Goal: Navigation & Orientation: Go to known website

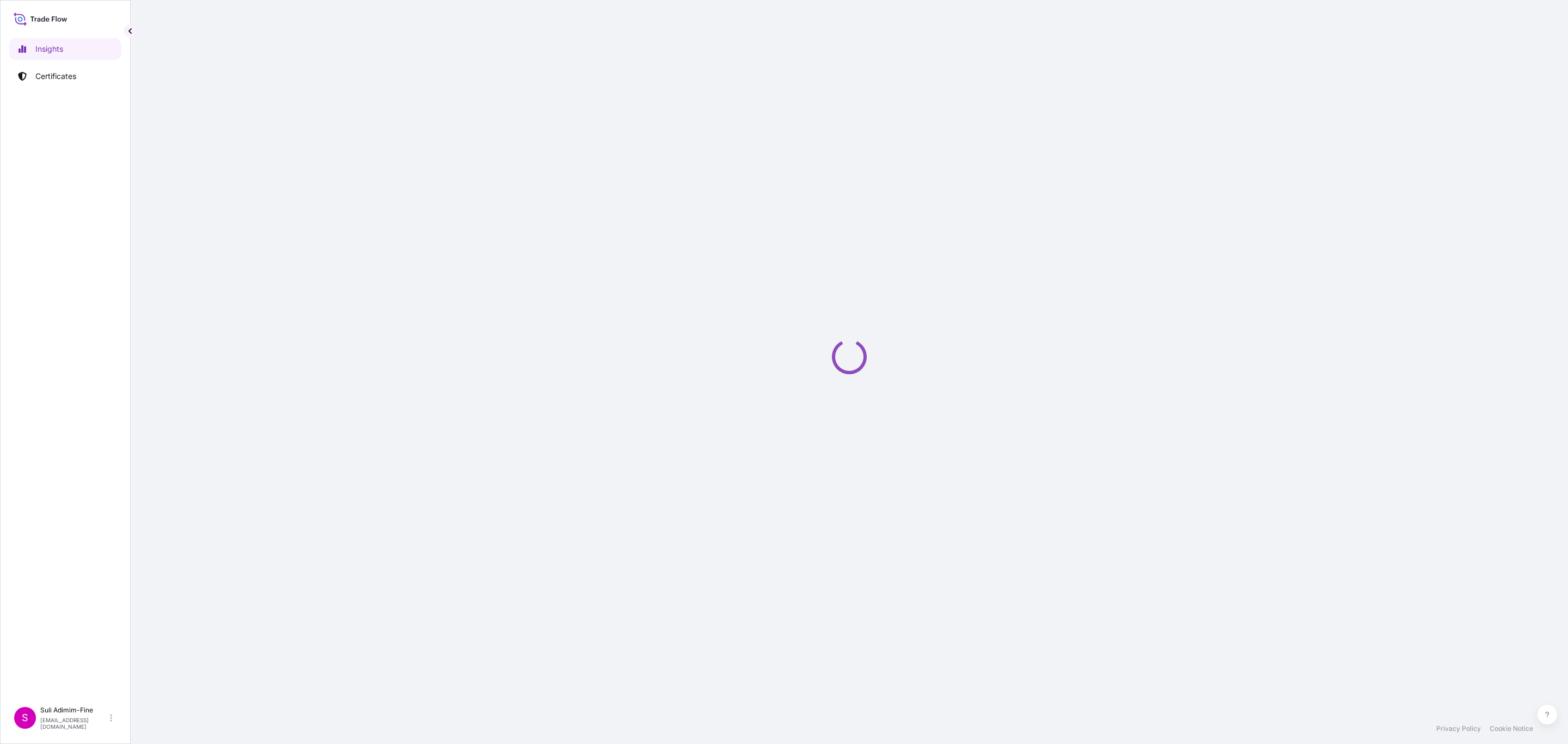
select select "2025"
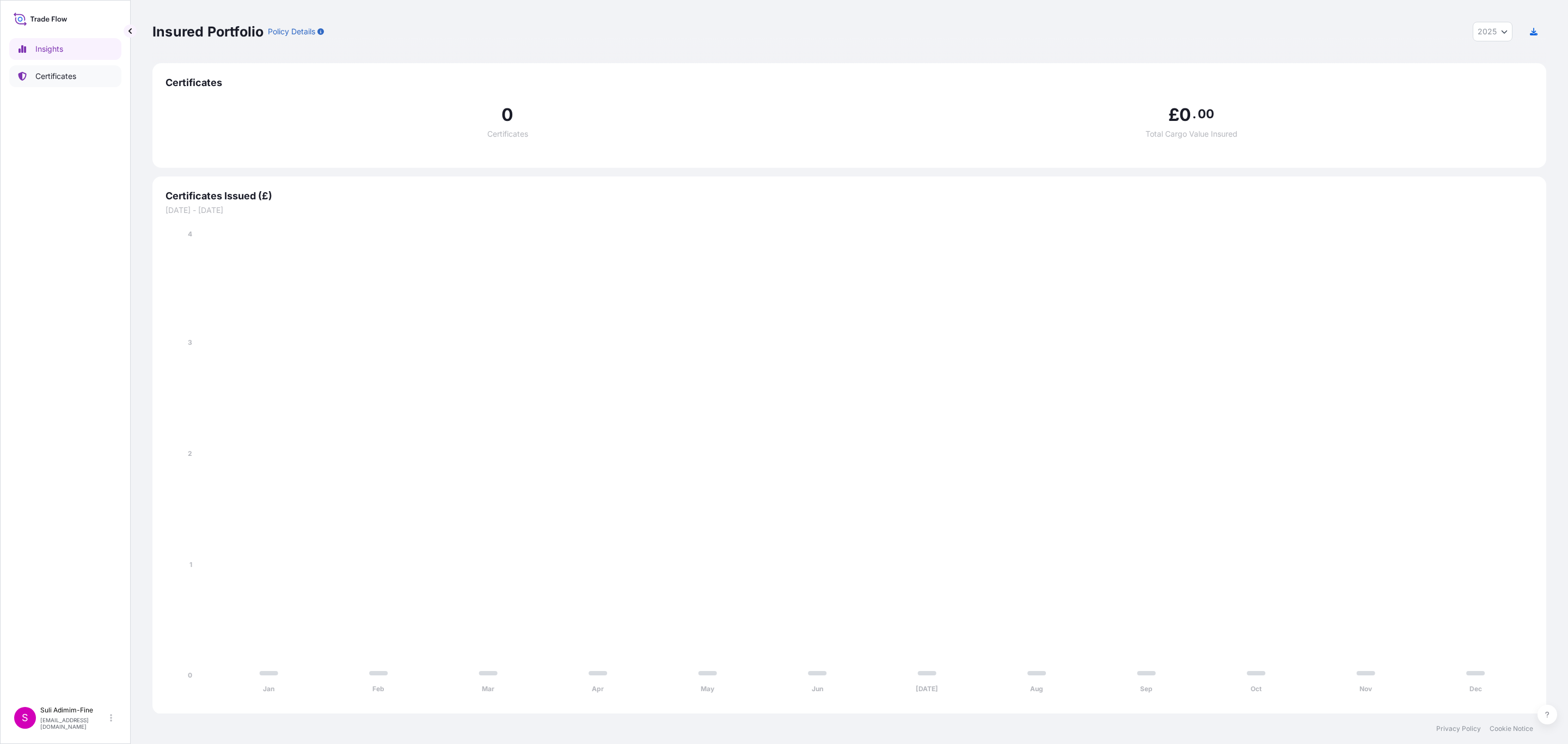
click at [79, 72] on link "Certificates" at bounding box center [65, 76] width 112 height 22
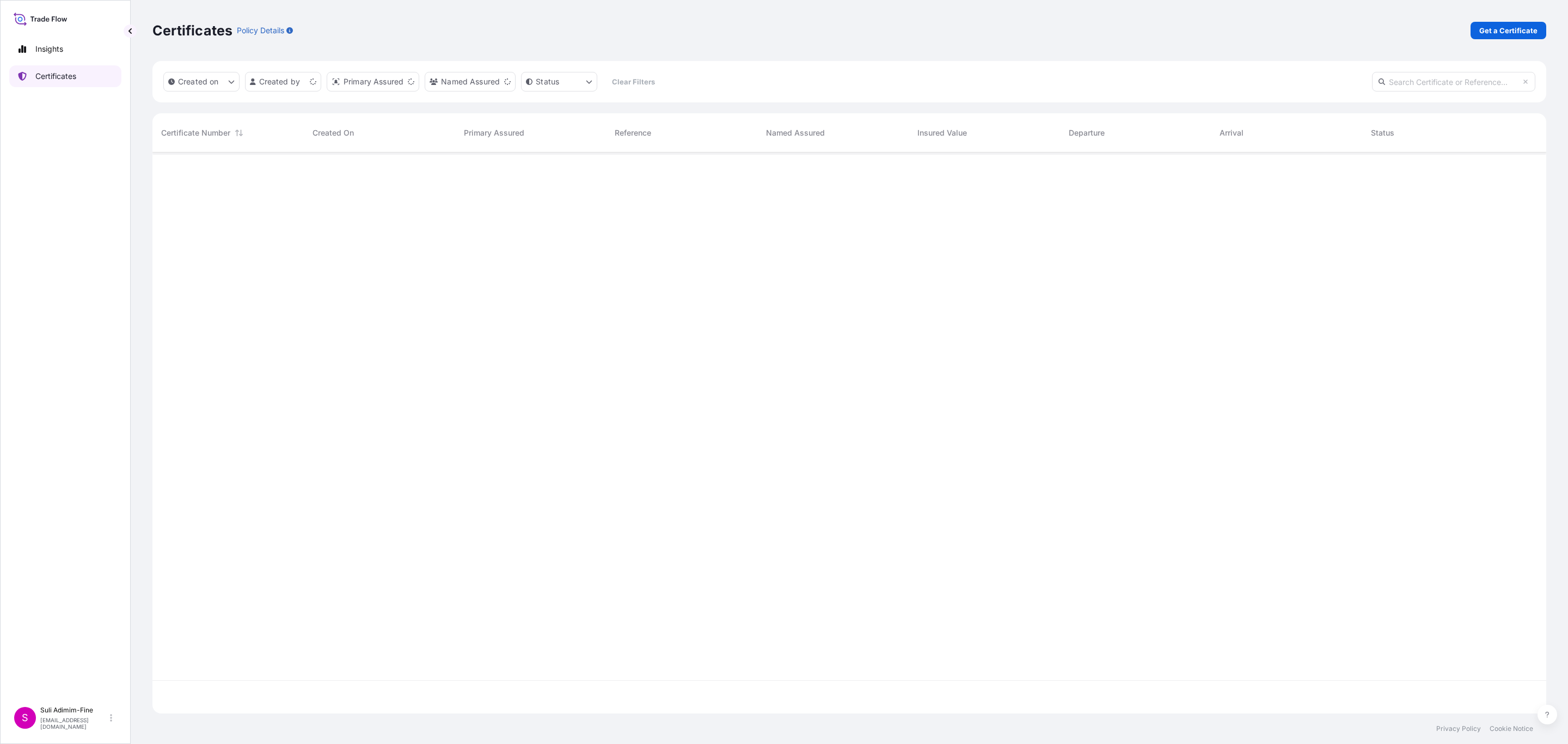
scroll to position [555, 1381]
click at [1495, 30] on p "Get a Certificate" at bounding box center [1508, 30] width 58 height 11
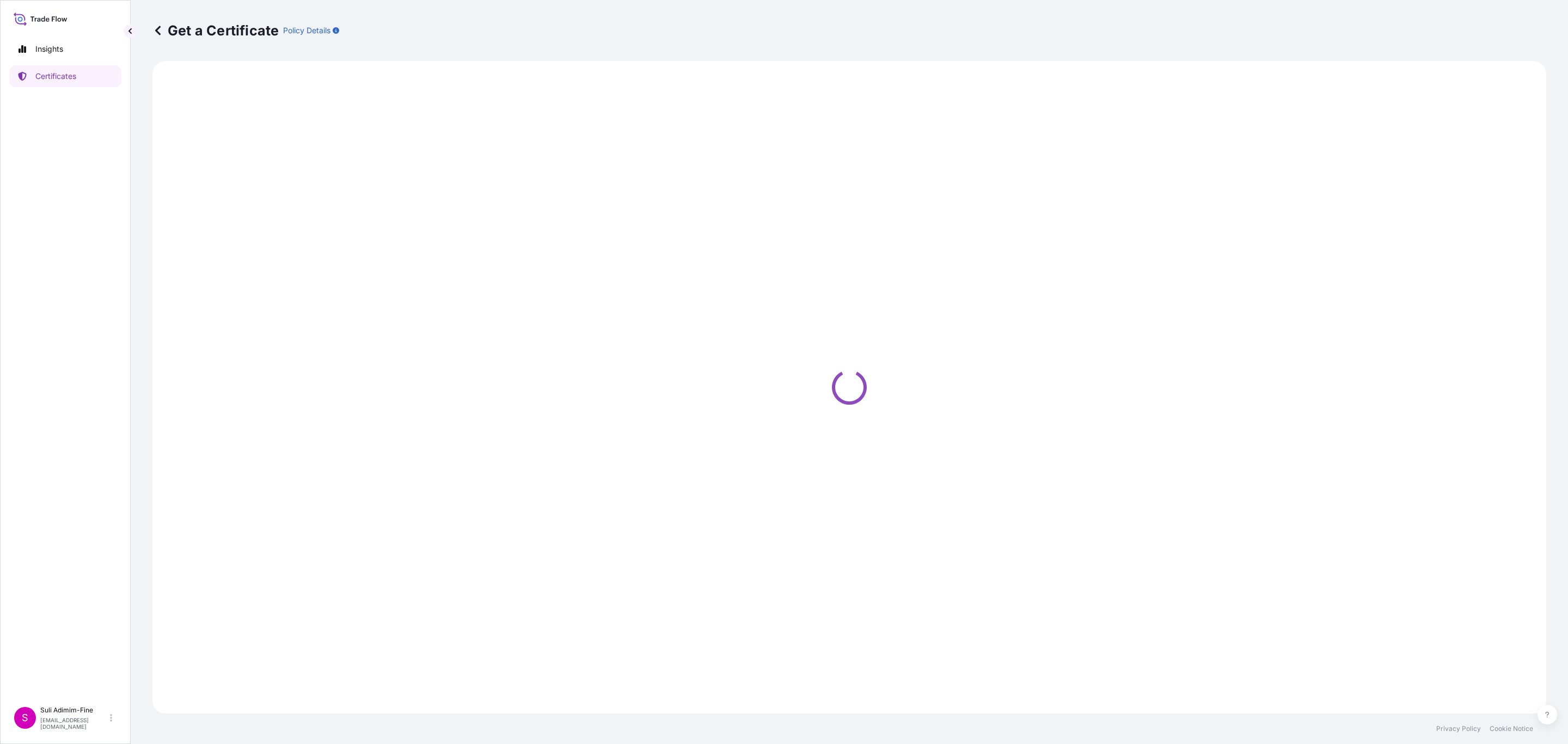
select select "Ocean Vessel"
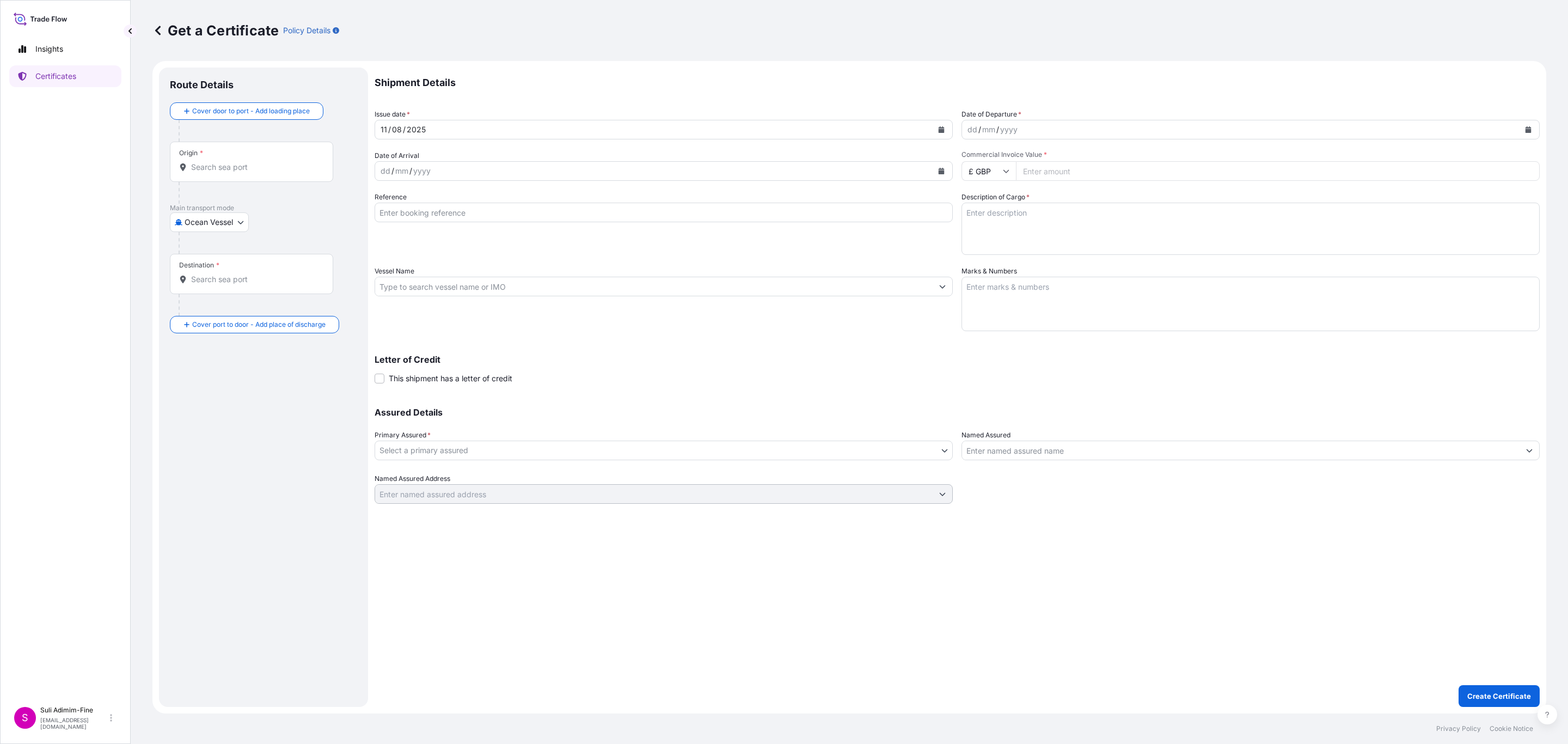
click at [225, 174] on div "Origin *" at bounding box center [251, 162] width 163 height 40
click at [225, 173] on input "Origin *" at bounding box center [255, 167] width 128 height 11
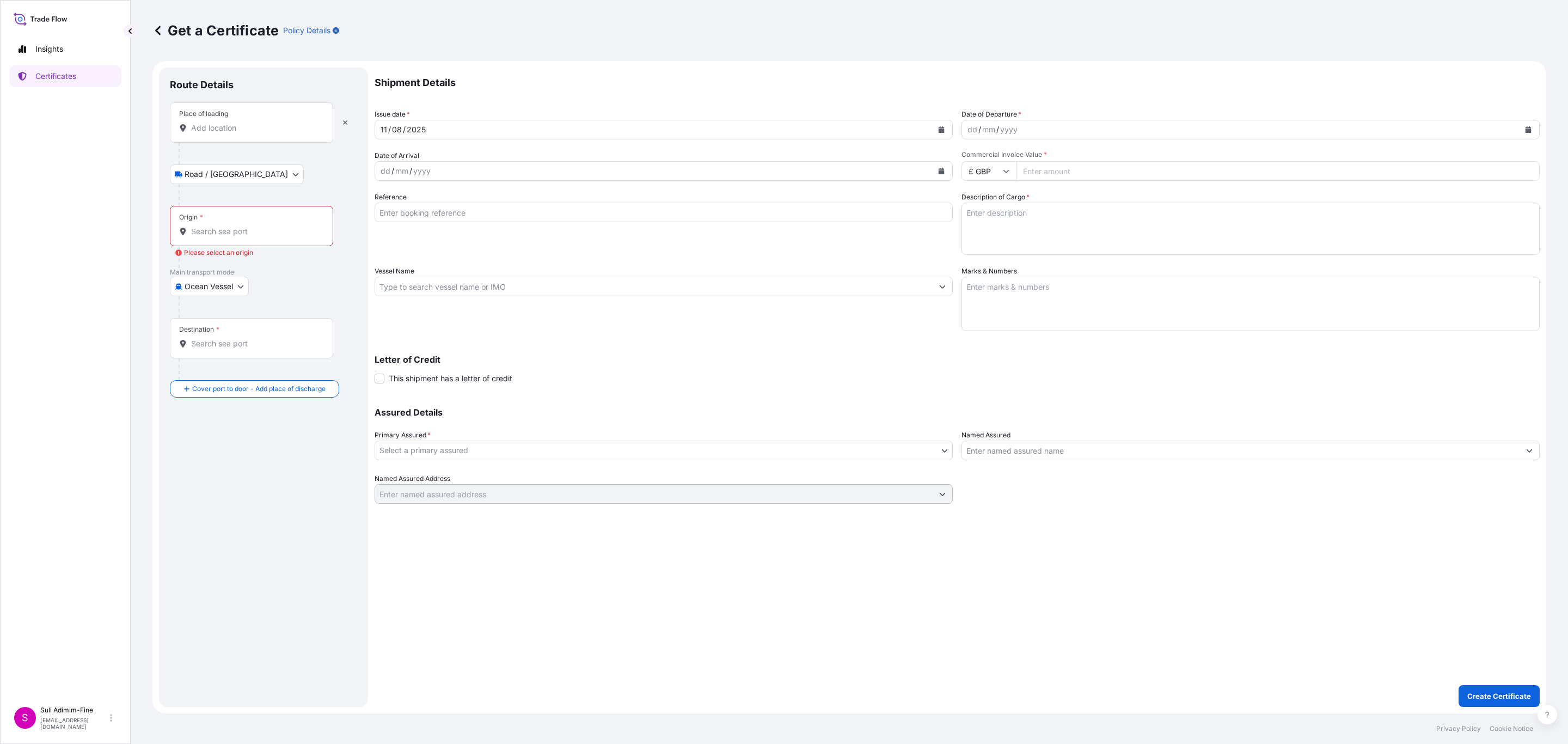
click at [244, 131] on input "Place of loading" at bounding box center [255, 128] width 128 height 11
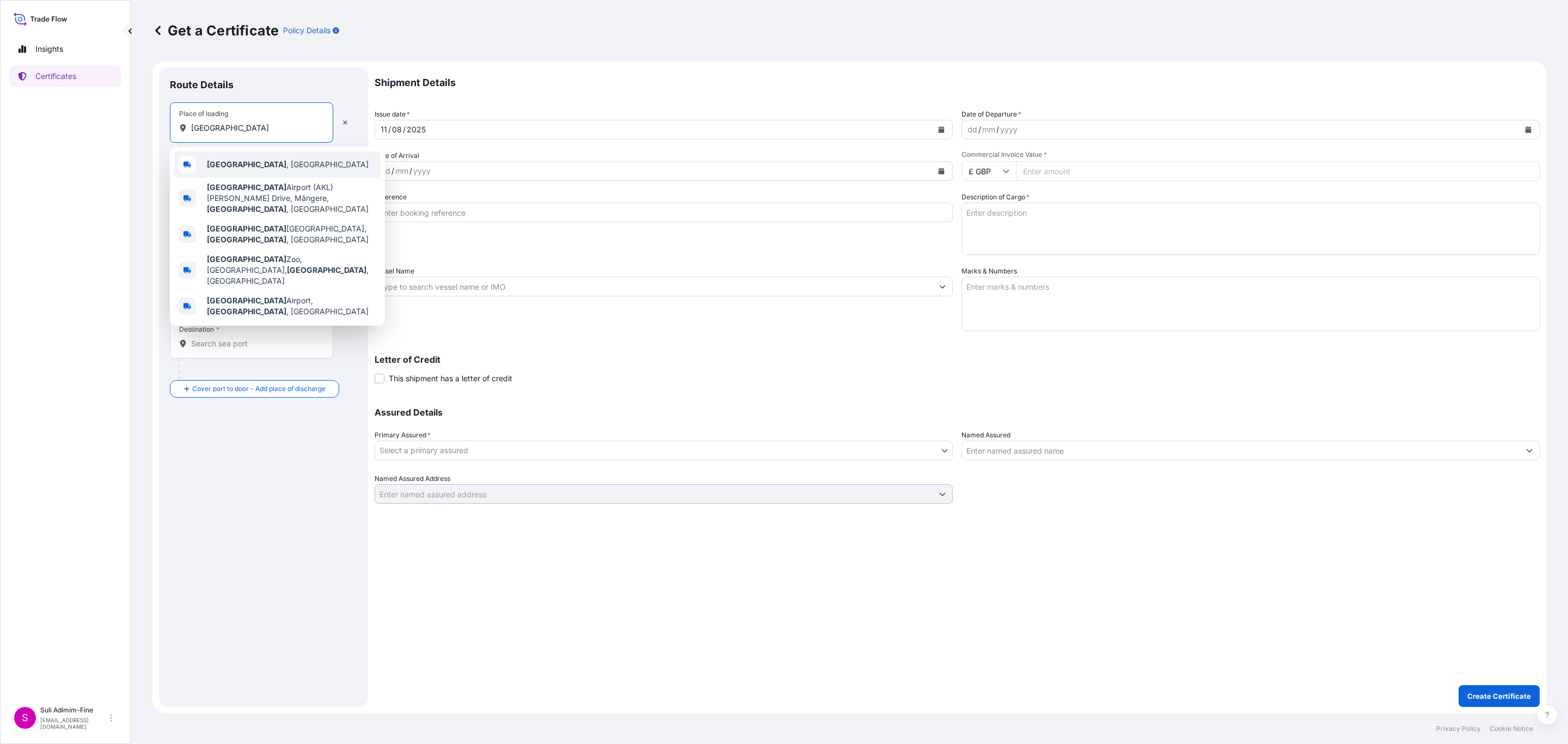
click at [230, 162] on b "[GEOGRAPHIC_DATA]" at bounding box center [247, 164] width 80 height 9
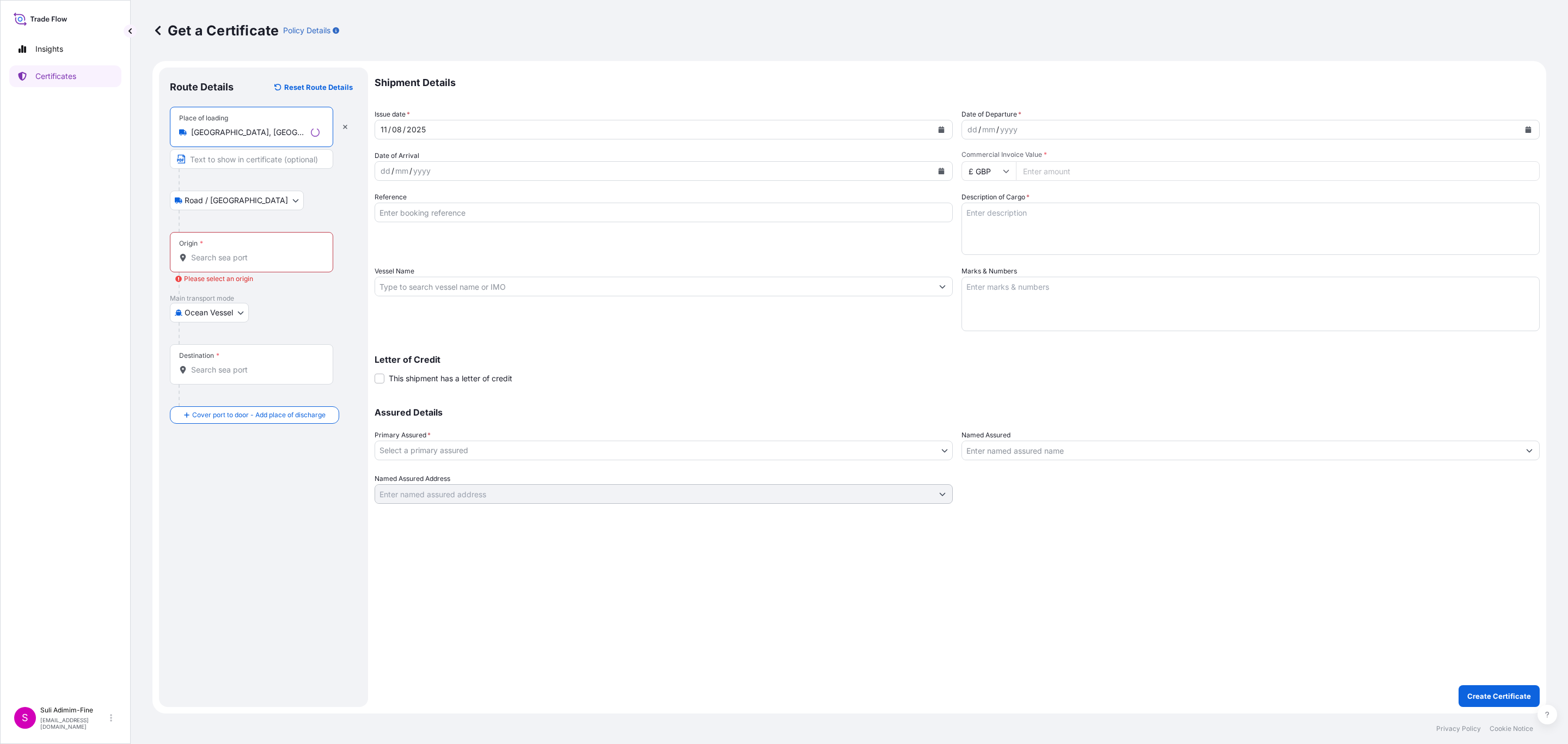
type input "[GEOGRAPHIC_DATA], [GEOGRAPHIC_DATA]"
click at [215, 165] on input "Text to appear on certificate" at bounding box center [251, 159] width 163 height 19
click at [209, 247] on div "Origin *" at bounding box center [251, 252] width 163 height 40
click at [209, 252] on input "Origin * Please select an origin" at bounding box center [255, 258] width 128 height 11
click at [211, 258] on input "Origin * Please select an origin" at bounding box center [255, 258] width 128 height 11
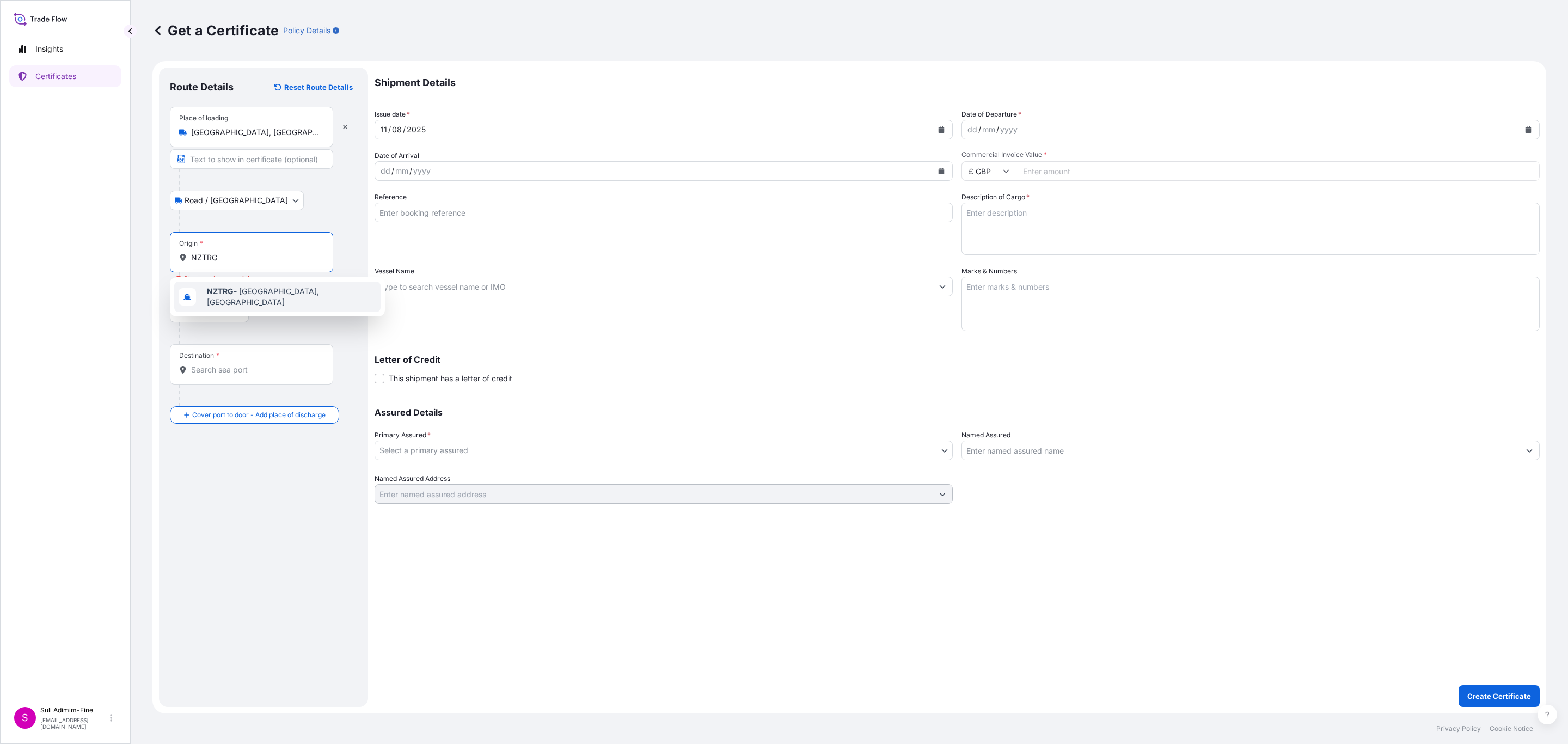
click at [229, 294] on b "NZTRG" at bounding box center [220, 290] width 27 height 9
type input "NZTRG - [GEOGRAPHIC_DATA], [GEOGRAPHIC_DATA]"
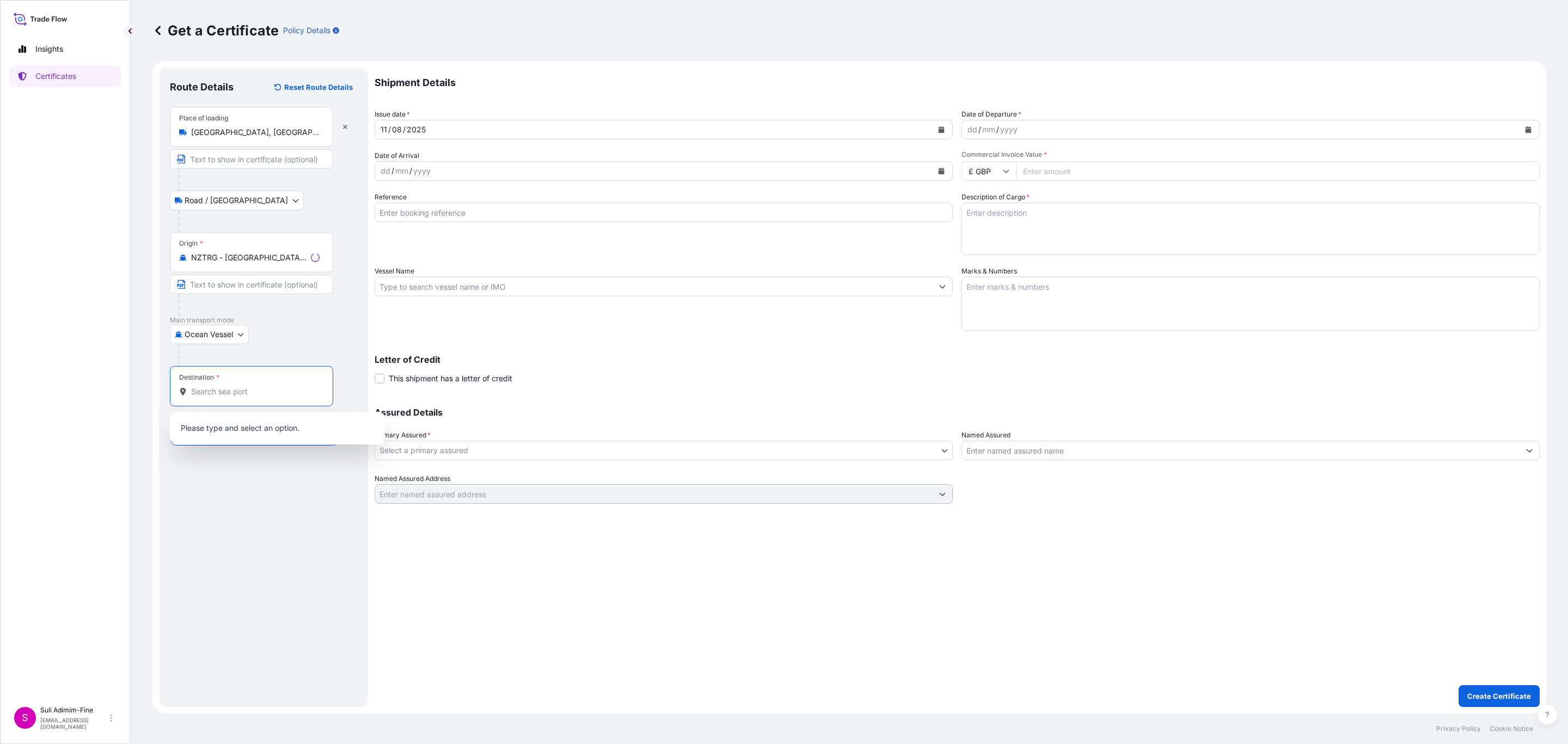
click at [206, 395] on input "Destination *" at bounding box center [255, 391] width 128 height 11
click at [265, 423] on span "AUMEL - [GEOGRAPHIC_DATA], [GEOGRAPHIC_DATA]" at bounding box center [292, 432] width 169 height 22
type input "AUMEL - [GEOGRAPHIC_DATA], [GEOGRAPHIC_DATA]"
click at [939, 129] on icon "Calendar" at bounding box center [942, 130] width 6 height 7
click at [479, 221] on div "8" at bounding box center [477, 221] width 19 height 19
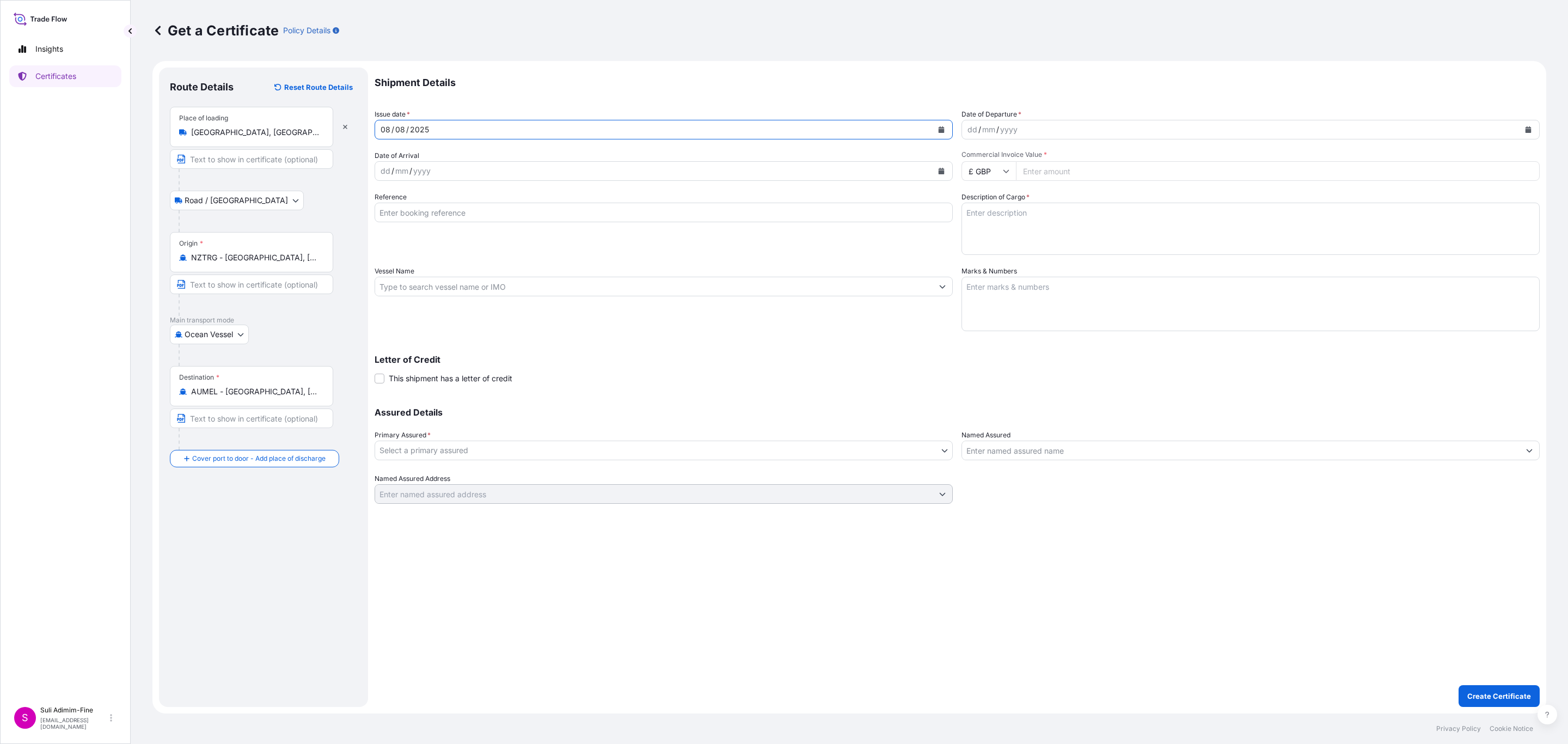
click at [1529, 132] on icon "Calendar" at bounding box center [1528, 130] width 6 height 7
click at [1087, 242] on div "16" at bounding box center [1084, 242] width 19 height 19
click at [936, 170] on button "Calendar" at bounding box center [941, 171] width 18 height 18
click at [479, 306] on div "22" at bounding box center [477, 304] width 19 height 19
click at [450, 216] on input "Reference" at bounding box center [663, 212] width 578 height 19
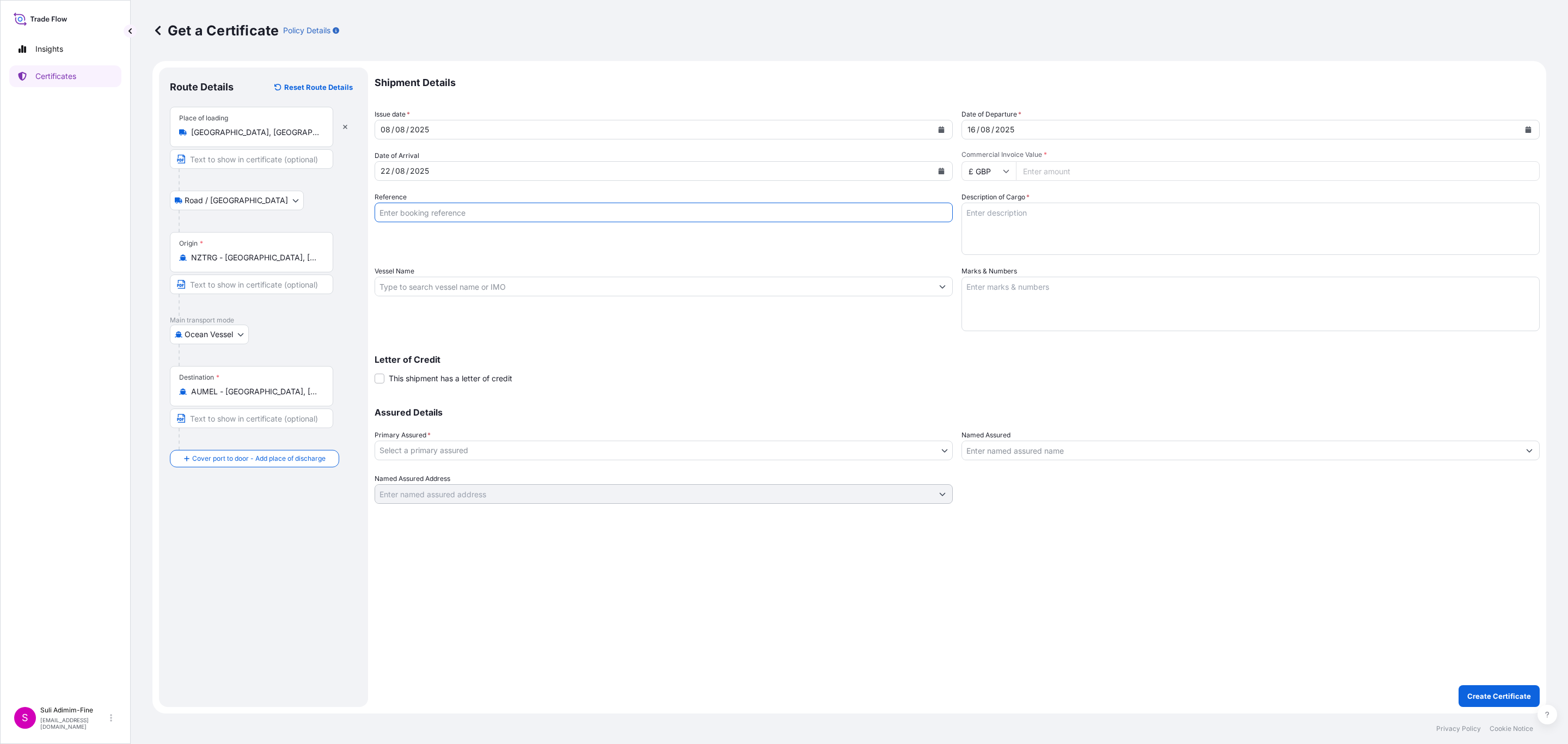
paste input "CLSAKL47862"
type input "CLSAKL47862"
click at [425, 287] on input "Vessel Name" at bounding box center [654, 286] width 558 height 19
paste input "[PERSON_NAME]"
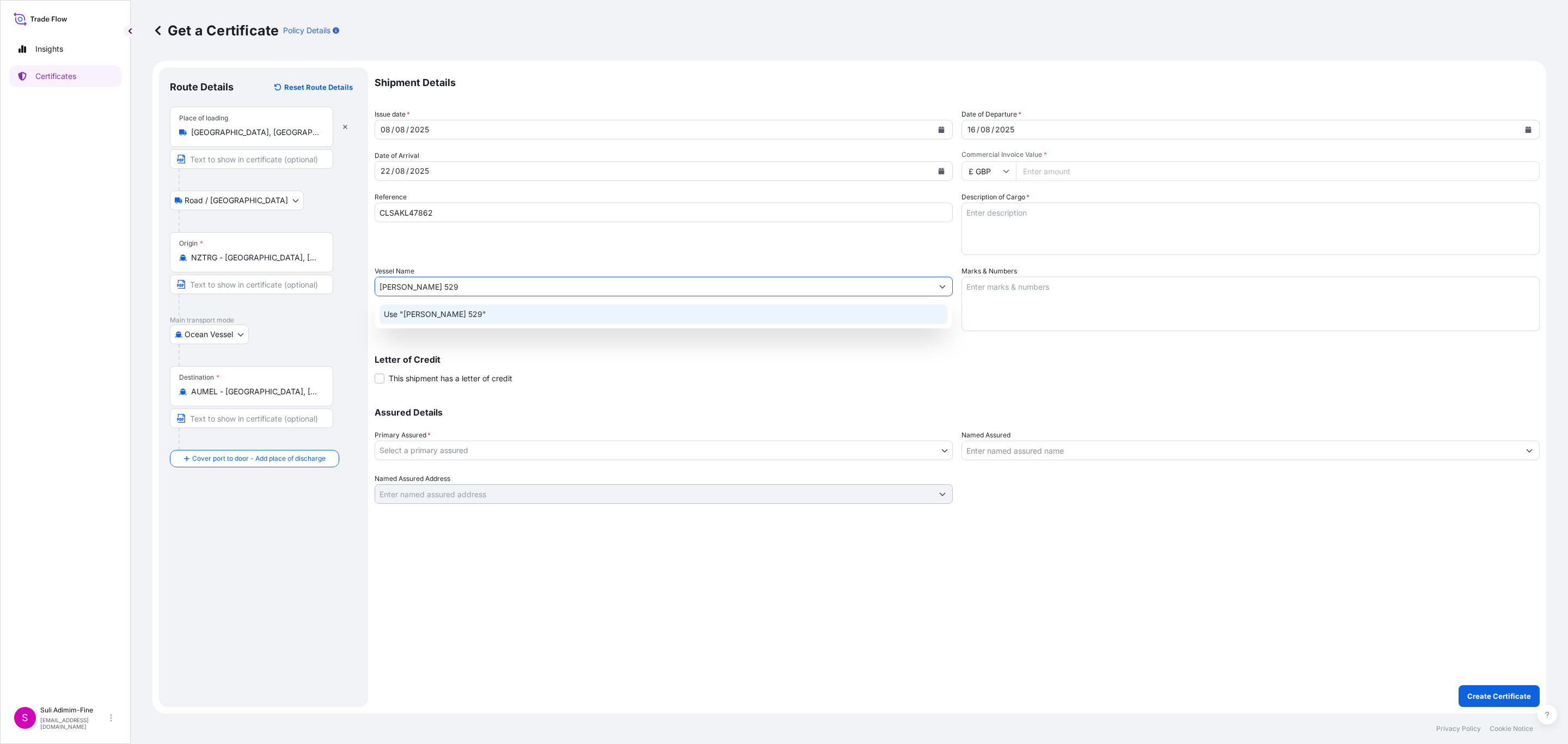
click at [463, 315] on p "Use "[PERSON_NAME] 529"" at bounding box center [435, 314] width 102 height 11
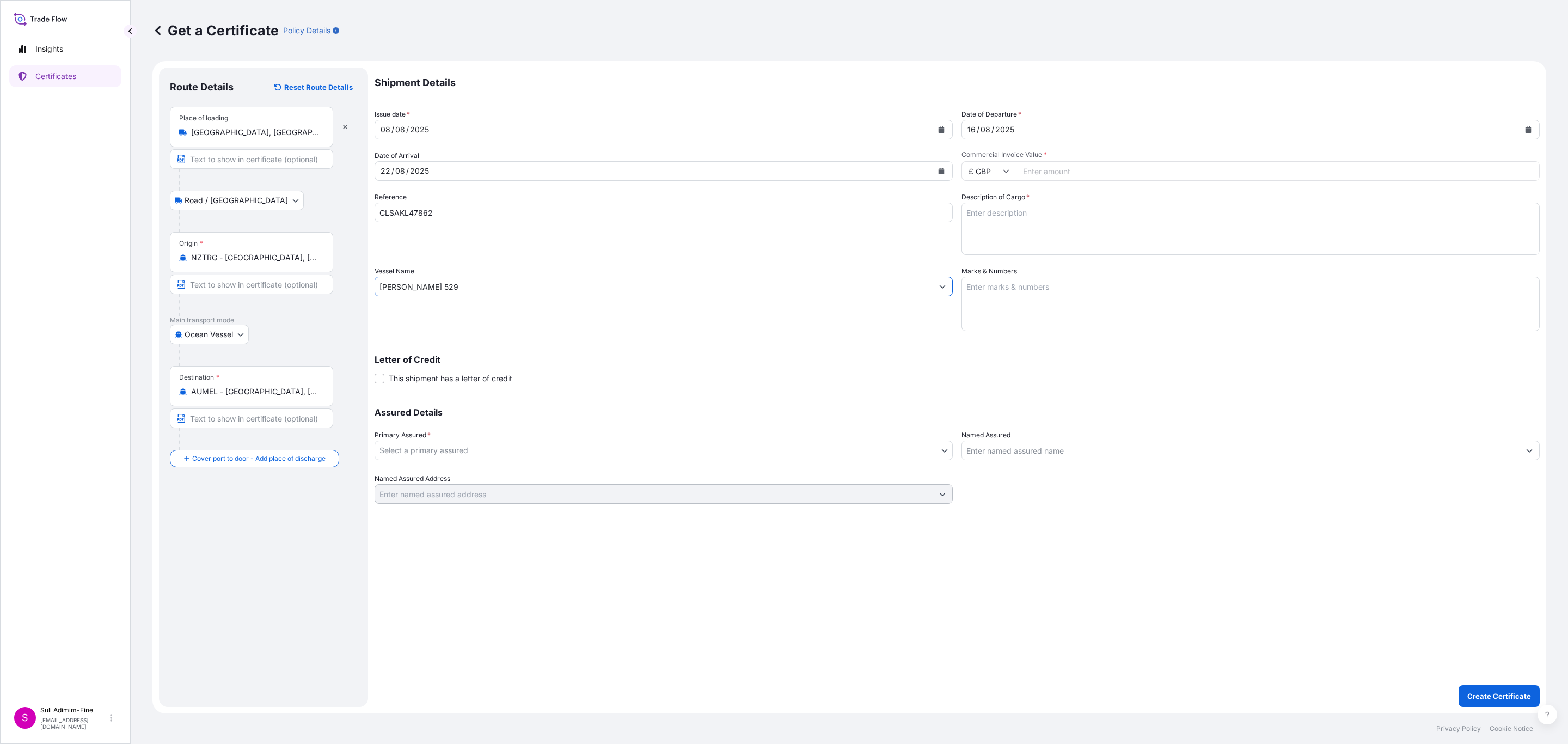
type input "[PERSON_NAME] 529"
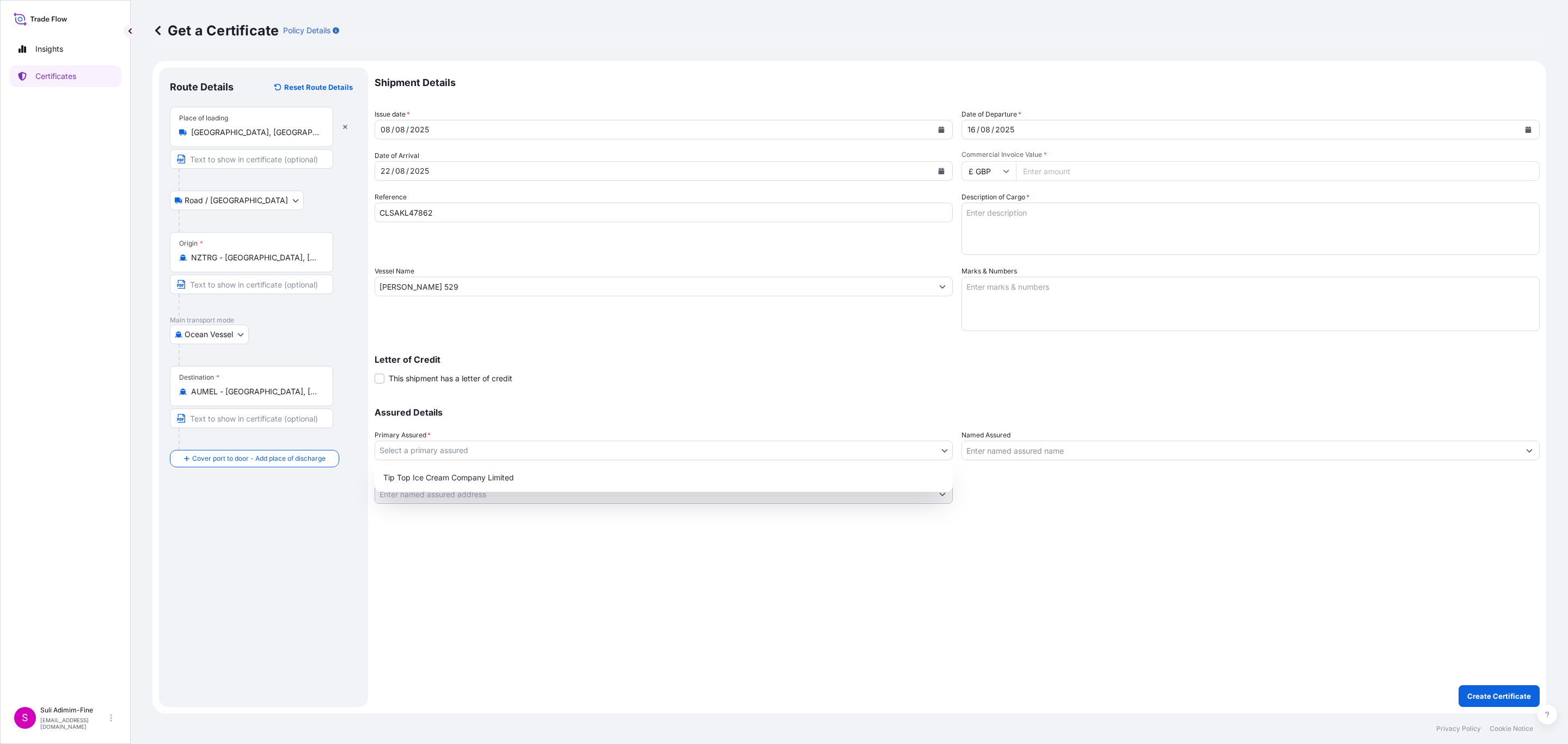
click at [428, 450] on body "0 options available. 1 option available. Insights Certificates S Suli Adimim-Fi…" at bounding box center [784, 372] width 1568 height 744
click at [430, 474] on div "Tip Top Ice Cream Company Limited" at bounding box center [664, 477] width 570 height 19
select select "31891"
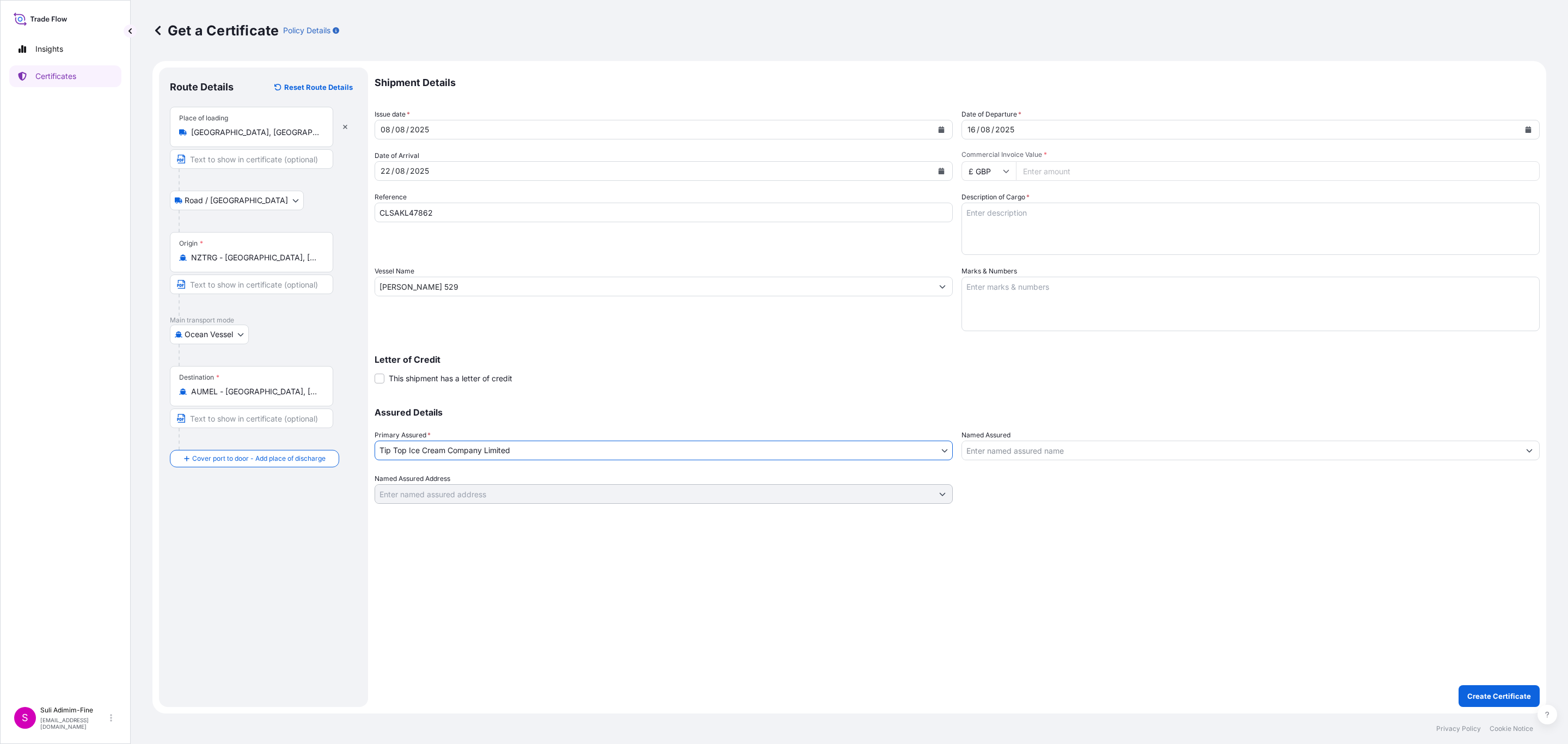
click at [1003, 169] on icon at bounding box center [1006, 170] width 7 height 7
click at [989, 130] on div "$ NZD" at bounding box center [989, 119] width 46 height 21
type input "$ NZD"
click at [1047, 167] on input "Commercial Invoice Value *" at bounding box center [1278, 171] width 523 height 19
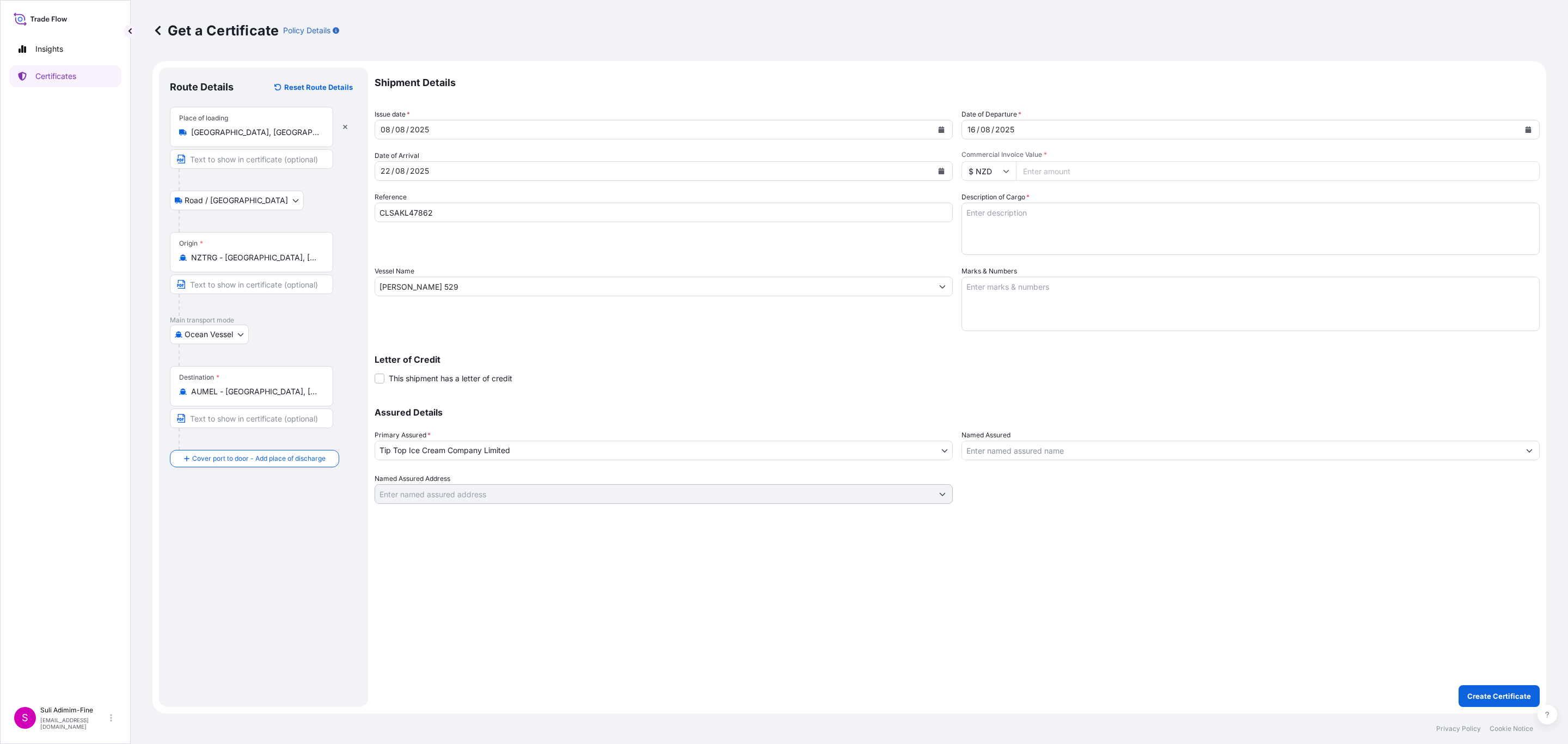
paste input "103719.00"
type input "103719.00"
click at [1005, 291] on textarea "Marks & Numbers" at bounding box center [1251, 303] width 578 height 54
paste textarea "Shipment: 1001736 4731 CS OF PRODUCT -25 DEGREES 1x40FT REEFER"
type textarea "Shipment: 1001736 4731 CS OF PRODUCT -25 DEGREES 1x40FT REEFER"
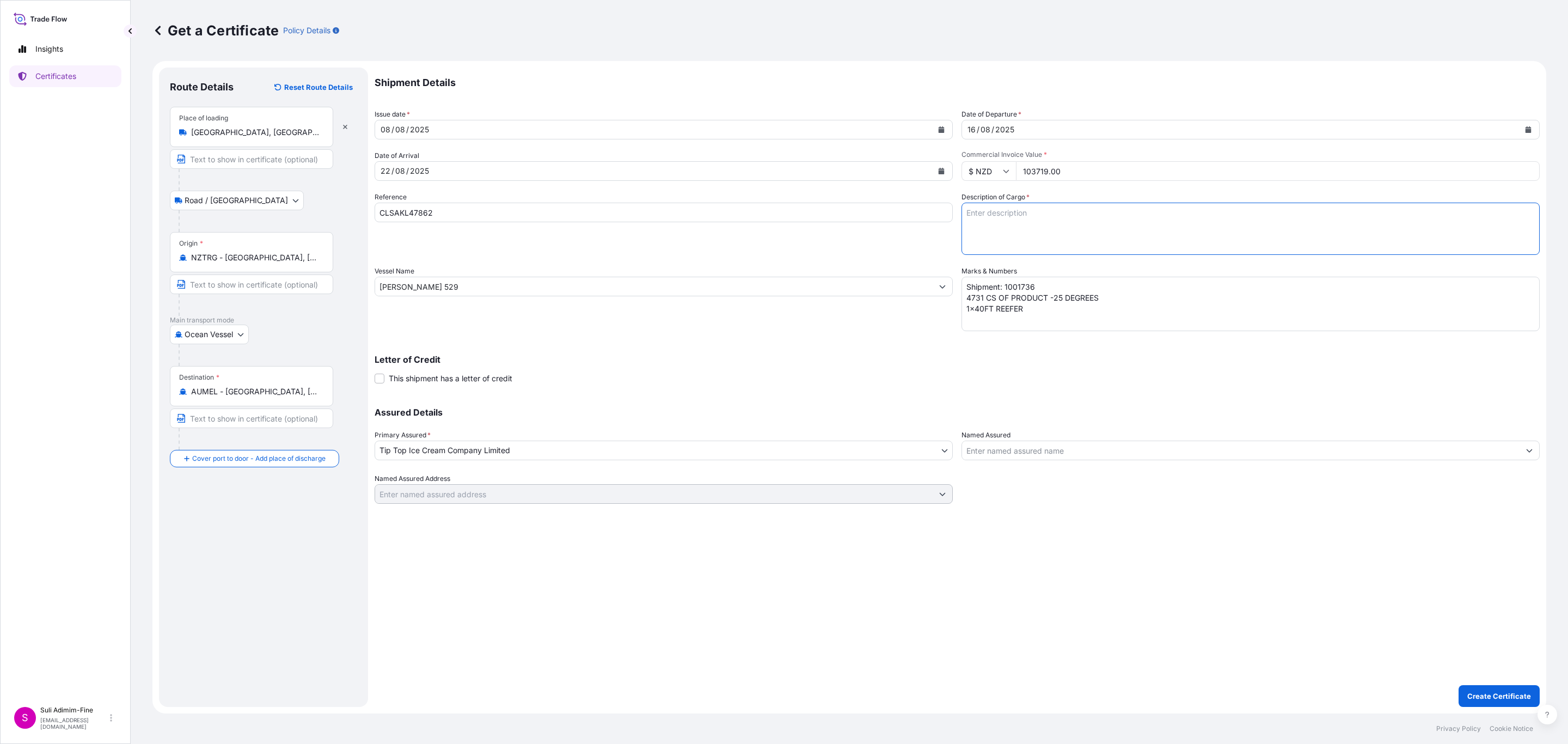
click at [1018, 224] on textarea "Description of Cargo *" at bounding box center [1251, 229] width 578 height 52
paste textarea "Assorted cartons of Ice cream"
type textarea "Assorted cartons of Ice cream"
click at [1047, 286] on textarea "Shipment: 1001736 4731 CS OF PRODUCT -25 DEGREES 1x40FT REEFER" at bounding box center [1251, 303] width 578 height 54
click at [976, 298] on textarea "Shipment: 1001739 4731 CS OF PRODUCT -25 DEGREES 1x40FT REEFER" at bounding box center [1251, 303] width 578 height 54
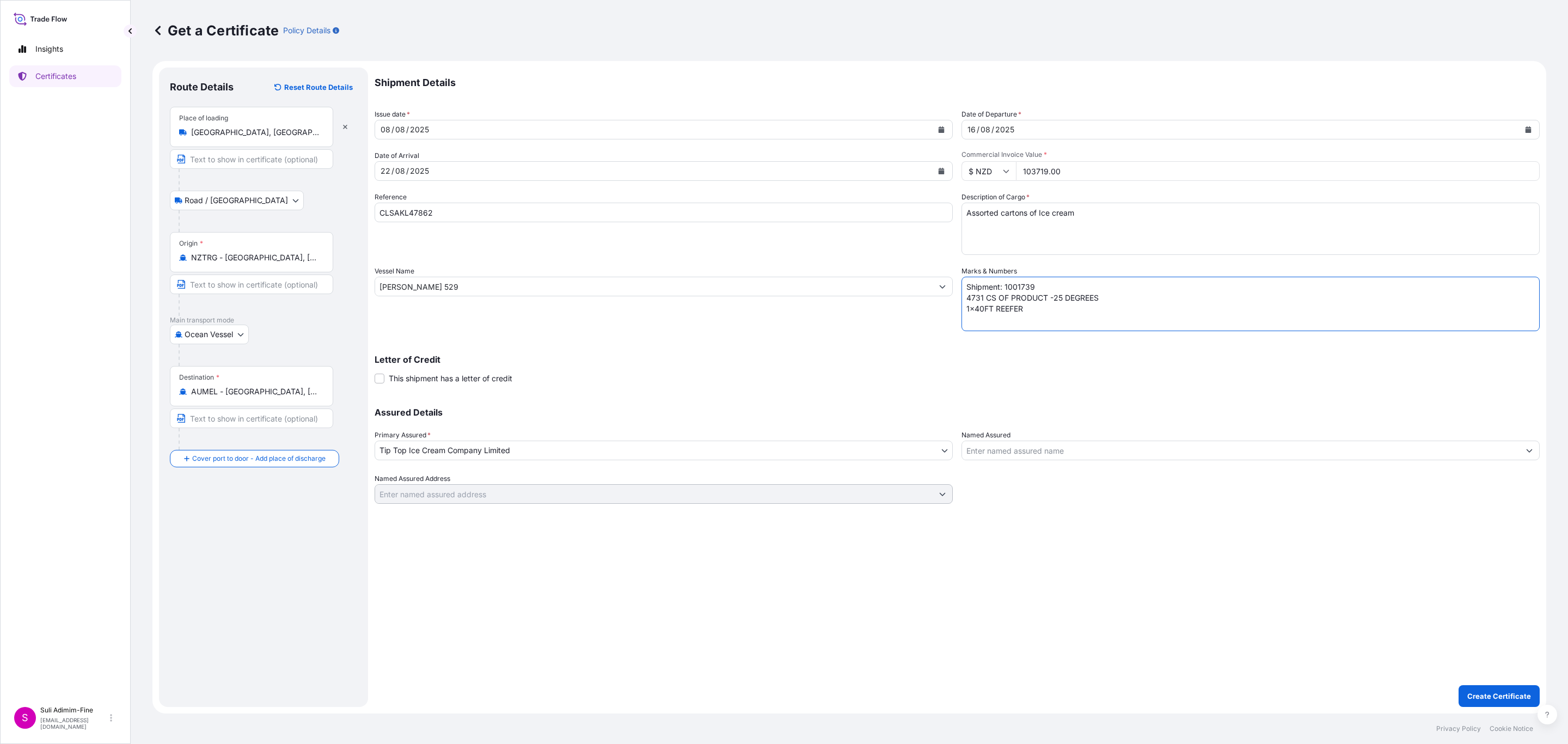
click at [976, 298] on textarea "Shipment: 1001739 4731 CS OF PRODUCT -25 DEGREES 1x40FT REEFER" at bounding box center [1251, 303] width 578 height 54
type textarea "Shipment: 1001739 3300 CS OF PRODUCT -25 DEGREES 1x40FT REEFER"
click at [1495, 694] on p "Create Certificate" at bounding box center [1499, 696] width 64 height 11
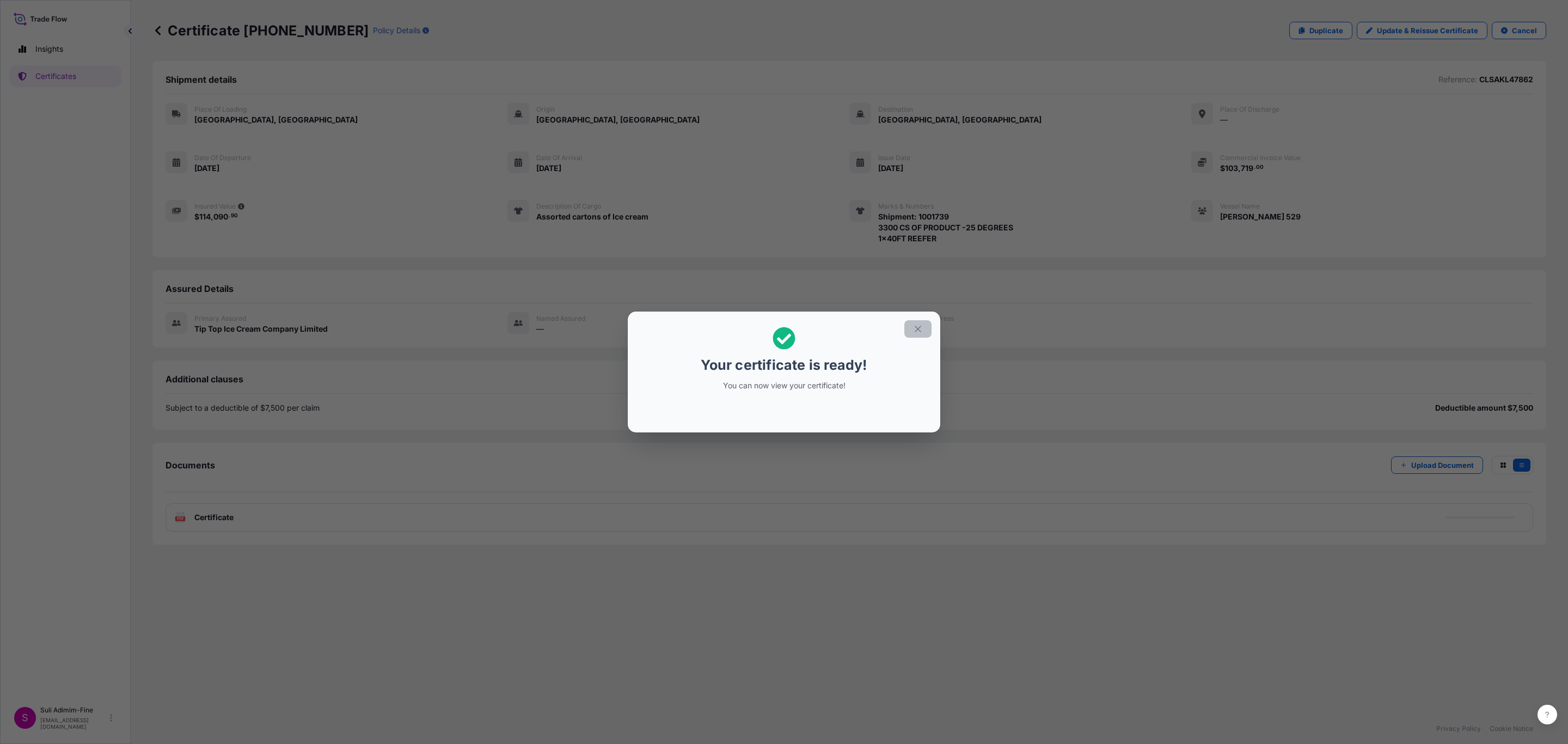
click at [925, 334] on button "button" at bounding box center [918, 329] width 27 height 18
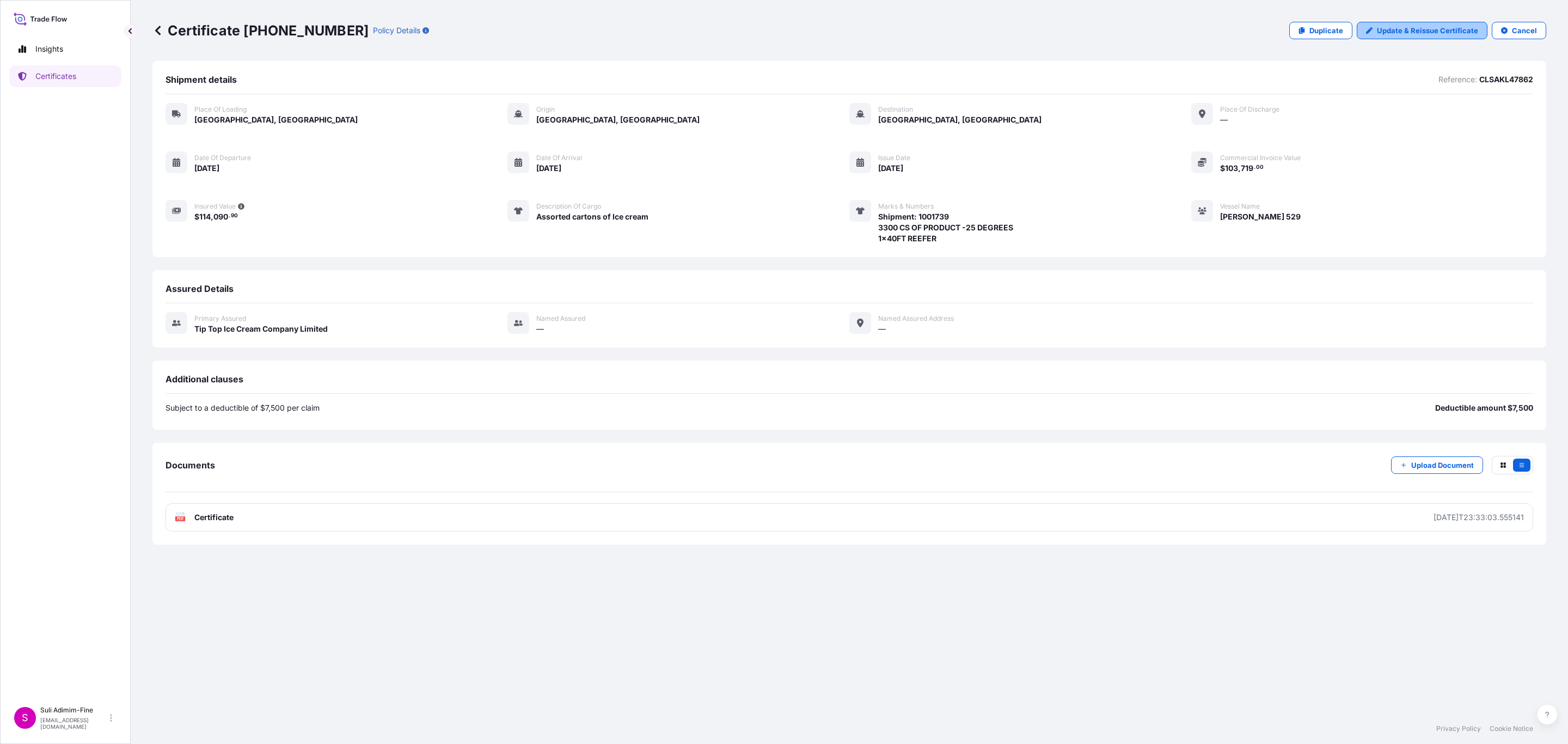
click at [1458, 35] on p "Update & Reissue Certificate" at bounding box center [1427, 30] width 101 height 11
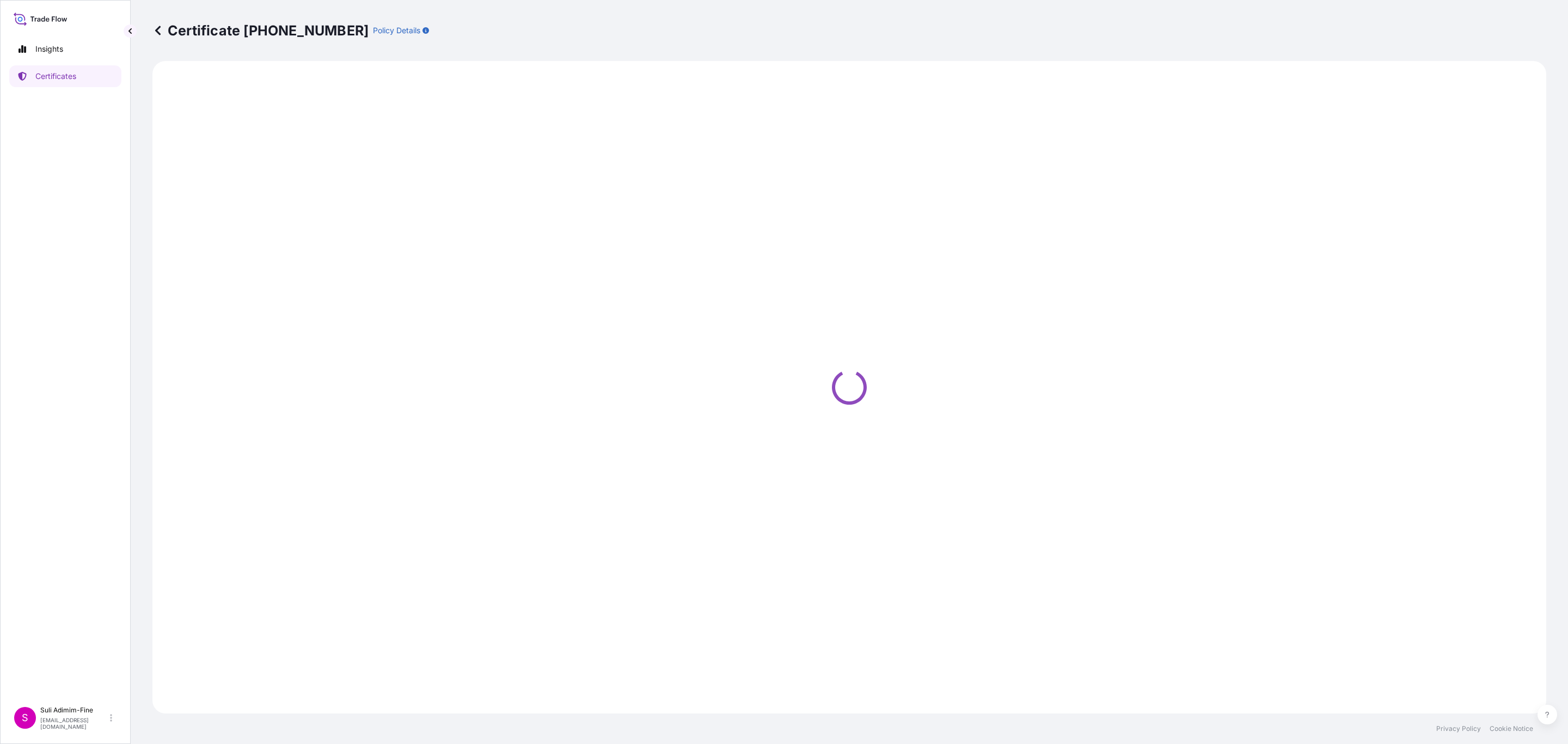
select select "Road / [GEOGRAPHIC_DATA]"
select select "Ocean Vessel"
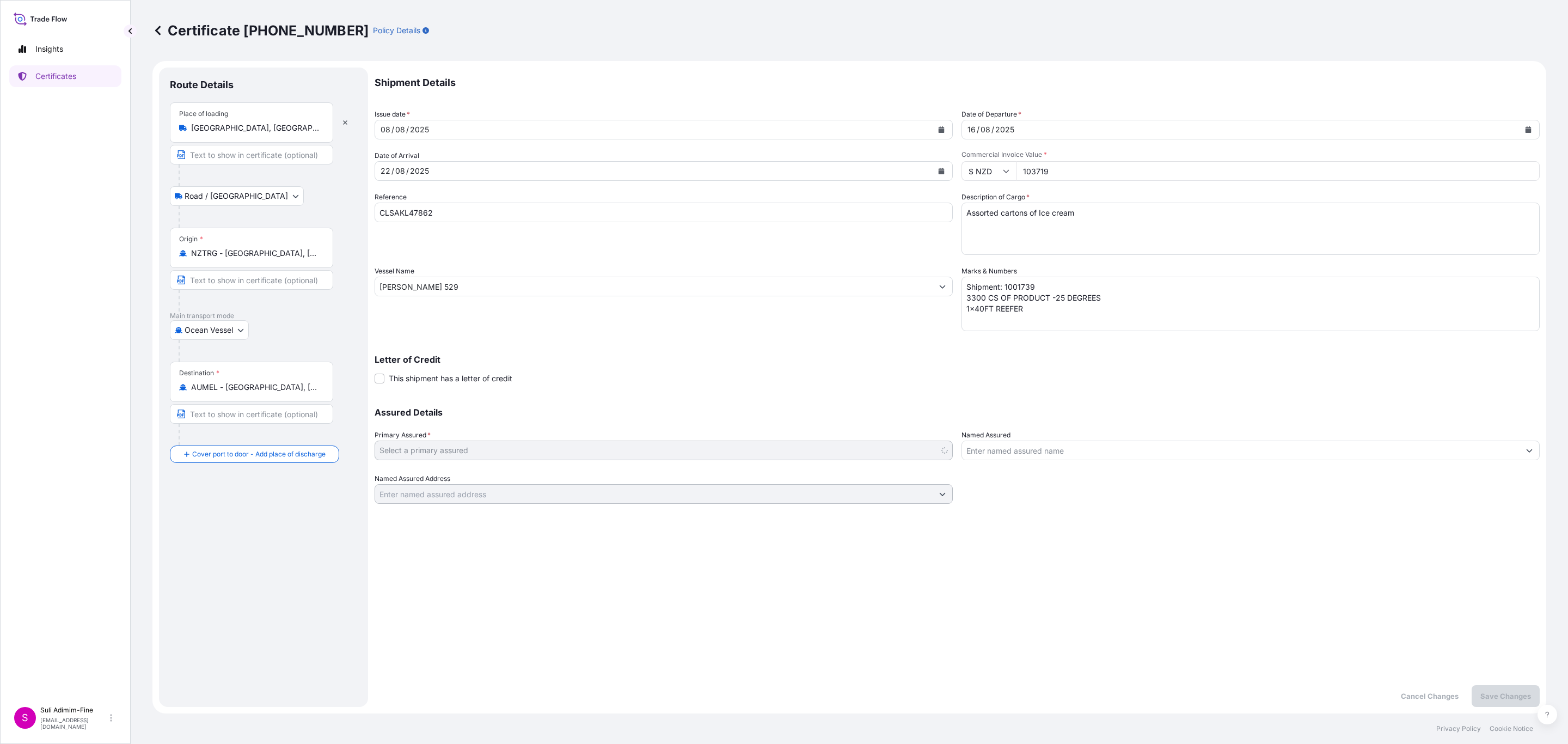
select select "31891"
click at [1038, 447] on input "Named Assured" at bounding box center [1241, 451] width 558 height 19
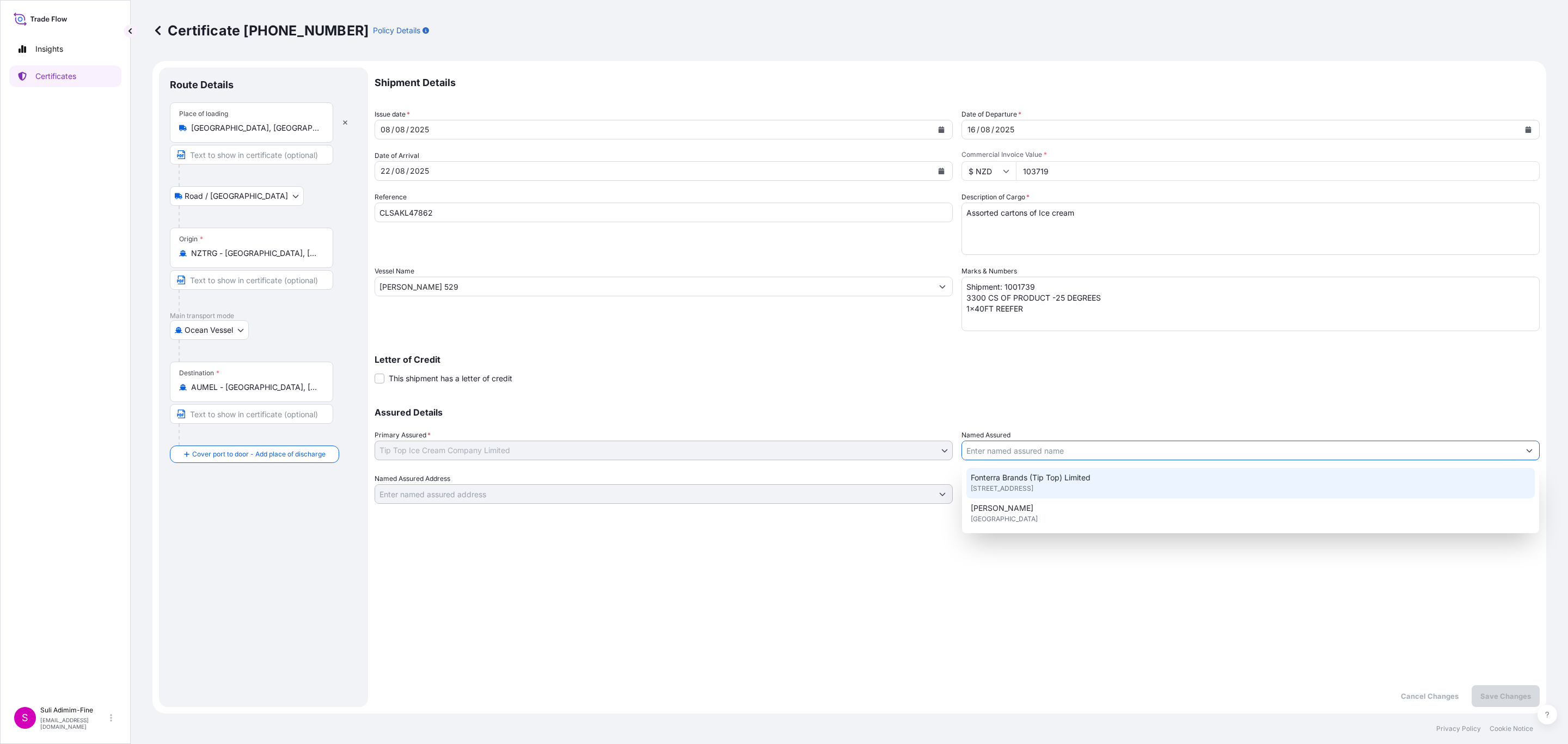
click at [1004, 483] on span "[STREET_ADDRESS]" at bounding box center [1002, 488] width 63 height 11
type input "Fonterra Brands (Tip Top) Limited"
type input "[STREET_ADDRESS]"
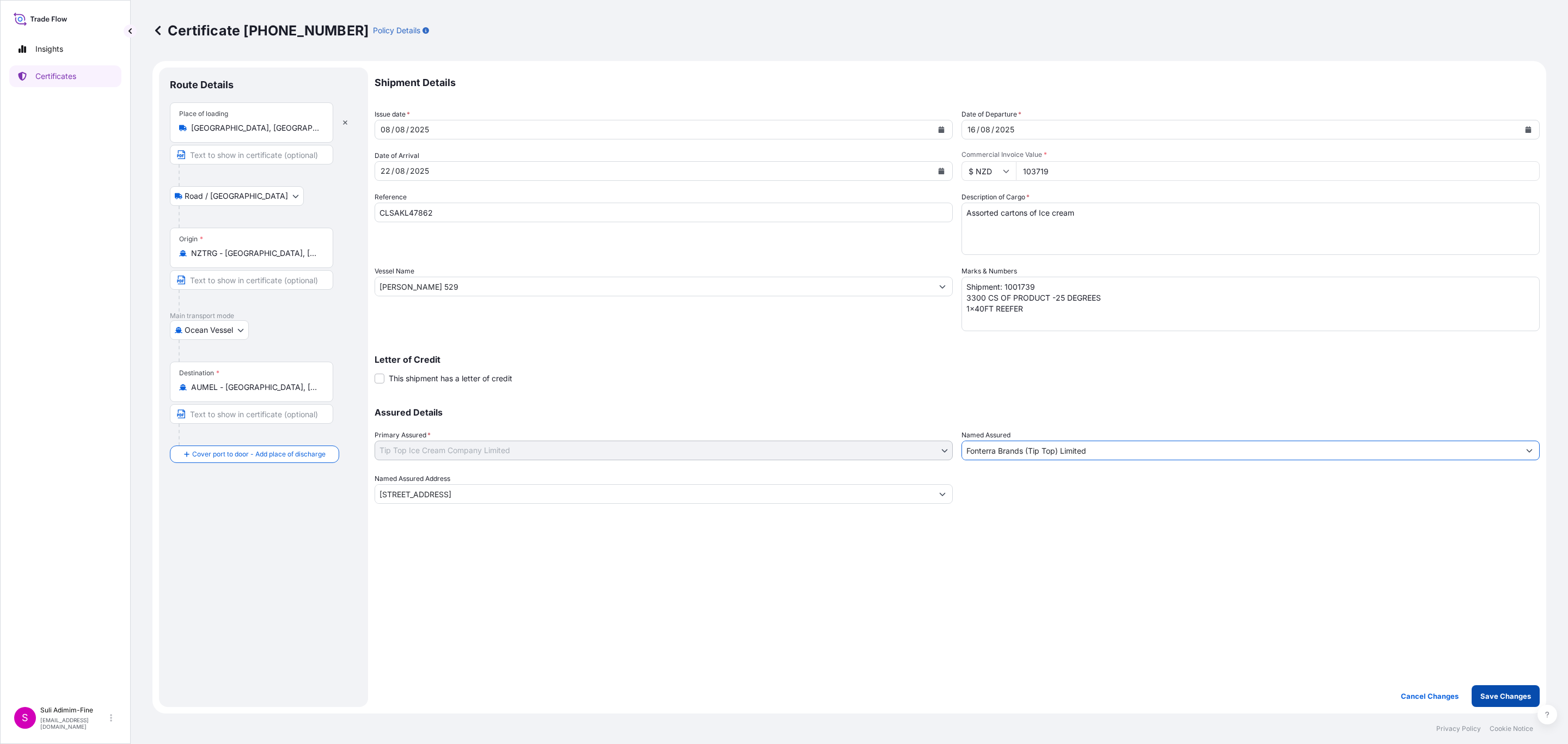
click at [1500, 693] on p "Save Changes" at bounding box center [1505, 696] width 51 height 11
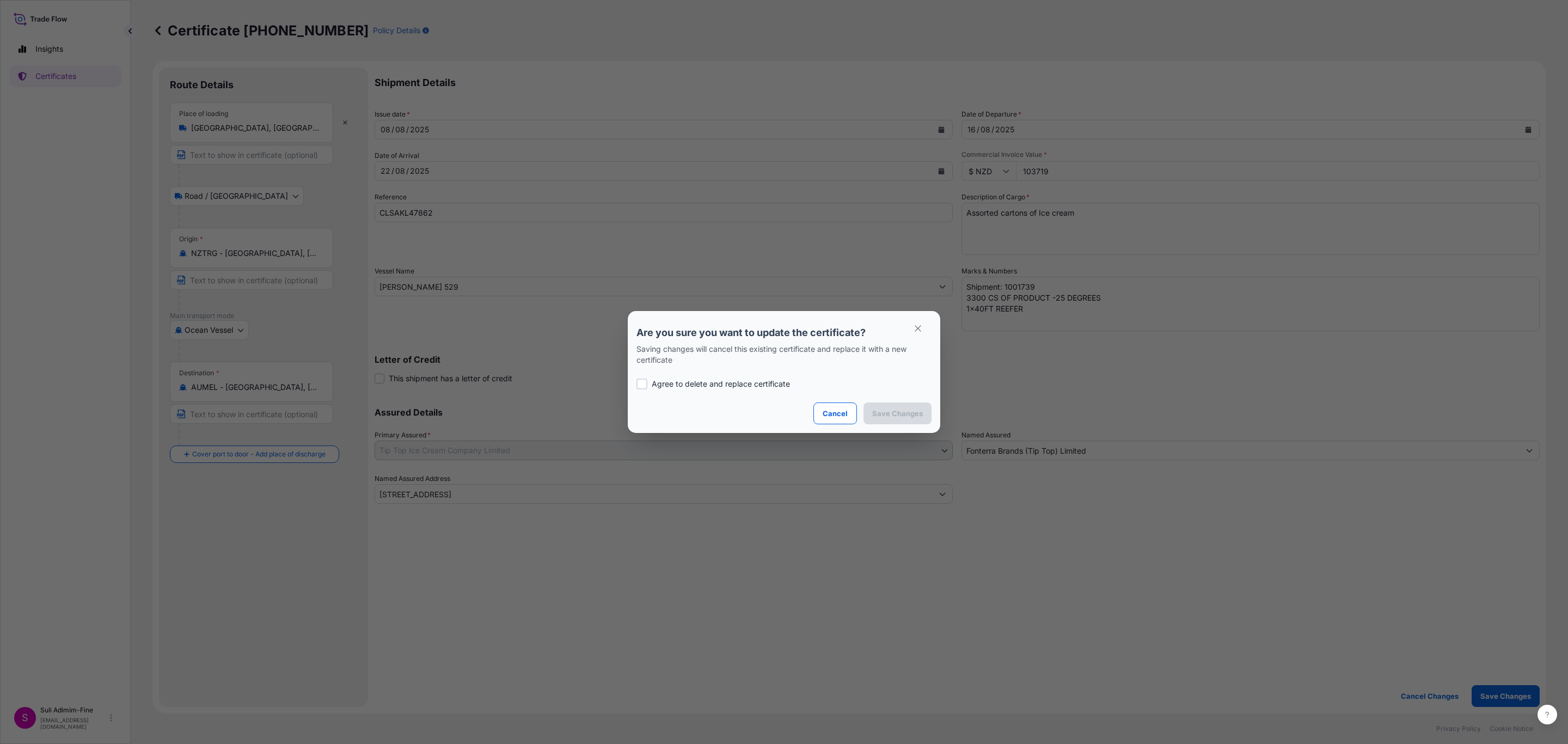
click at [642, 383] on div at bounding box center [642, 384] width 11 height 11
checkbox input "true"
click at [894, 414] on p "Save Changes" at bounding box center [897, 413] width 51 height 11
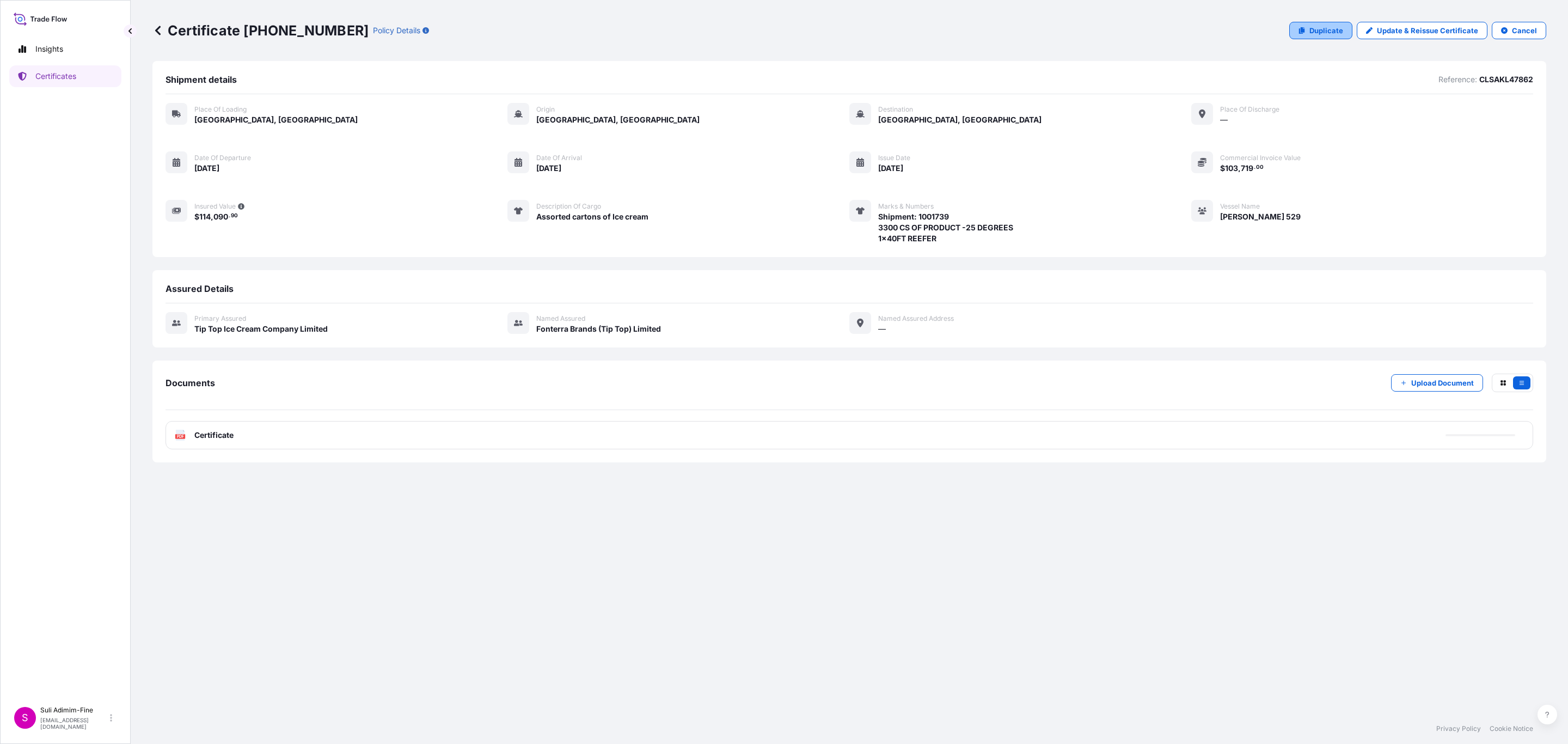
click at [1329, 28] on p "Duplicate" at bounding box center [1326, 30] width 33 height 11
select select "Road / [GEOGRAPHIC_DATA]"
select select "Ocean Vessel"
select select "31891"
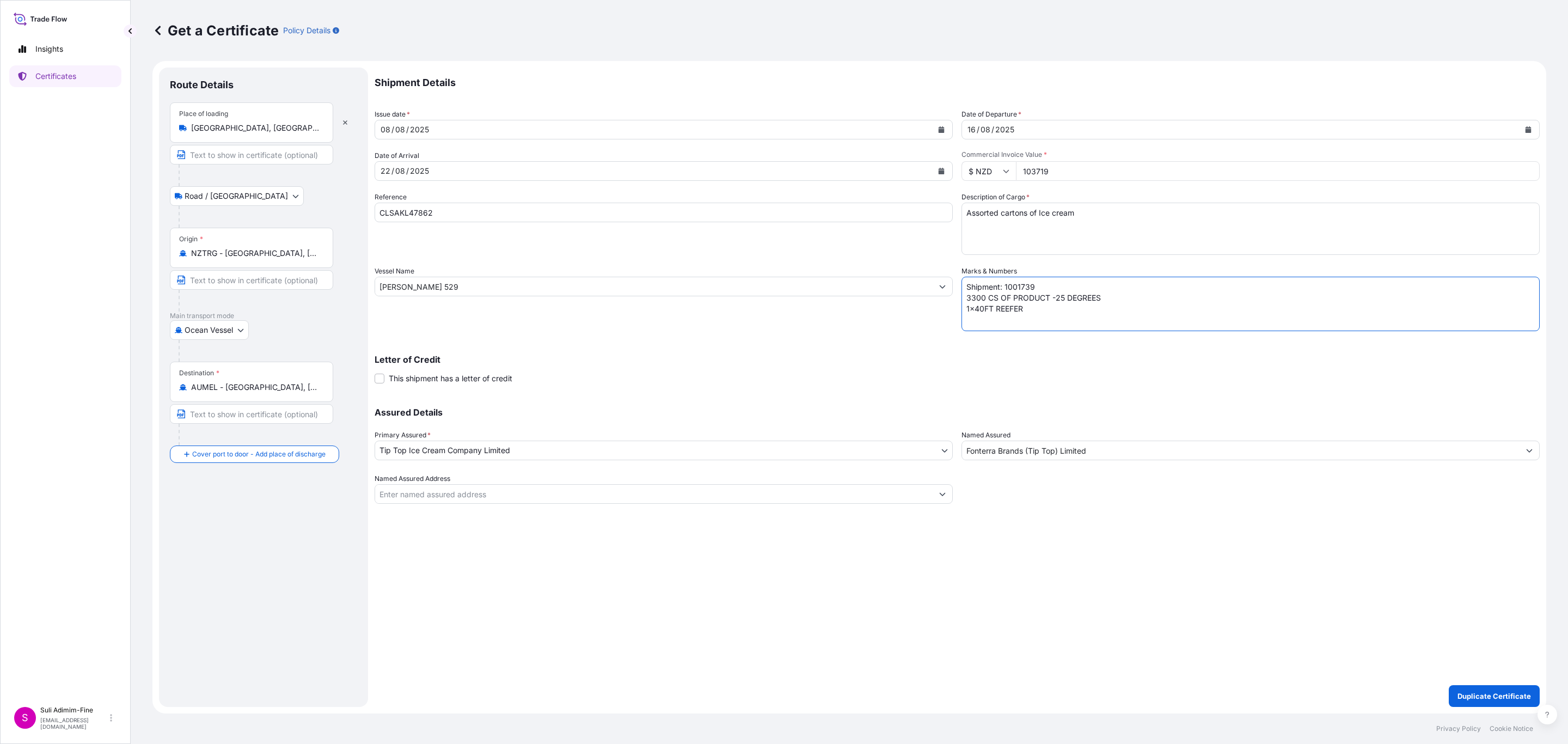
click at [1041, 288] on textarea "Shipment: 1001739 3300 CS OF PRODUCT -25 DEGREES 1x40FT REEFER" at bounding box center [1251, 303] width 578 height 54
type textarea "Shipment: 1001740 3300 CS OF PRODUCT -25 DEGREES 1x40FT REEFER"
click at [1483, 698] on p "Duplicate Certificate" at bounding box center [1494, 696] width 74 height 11
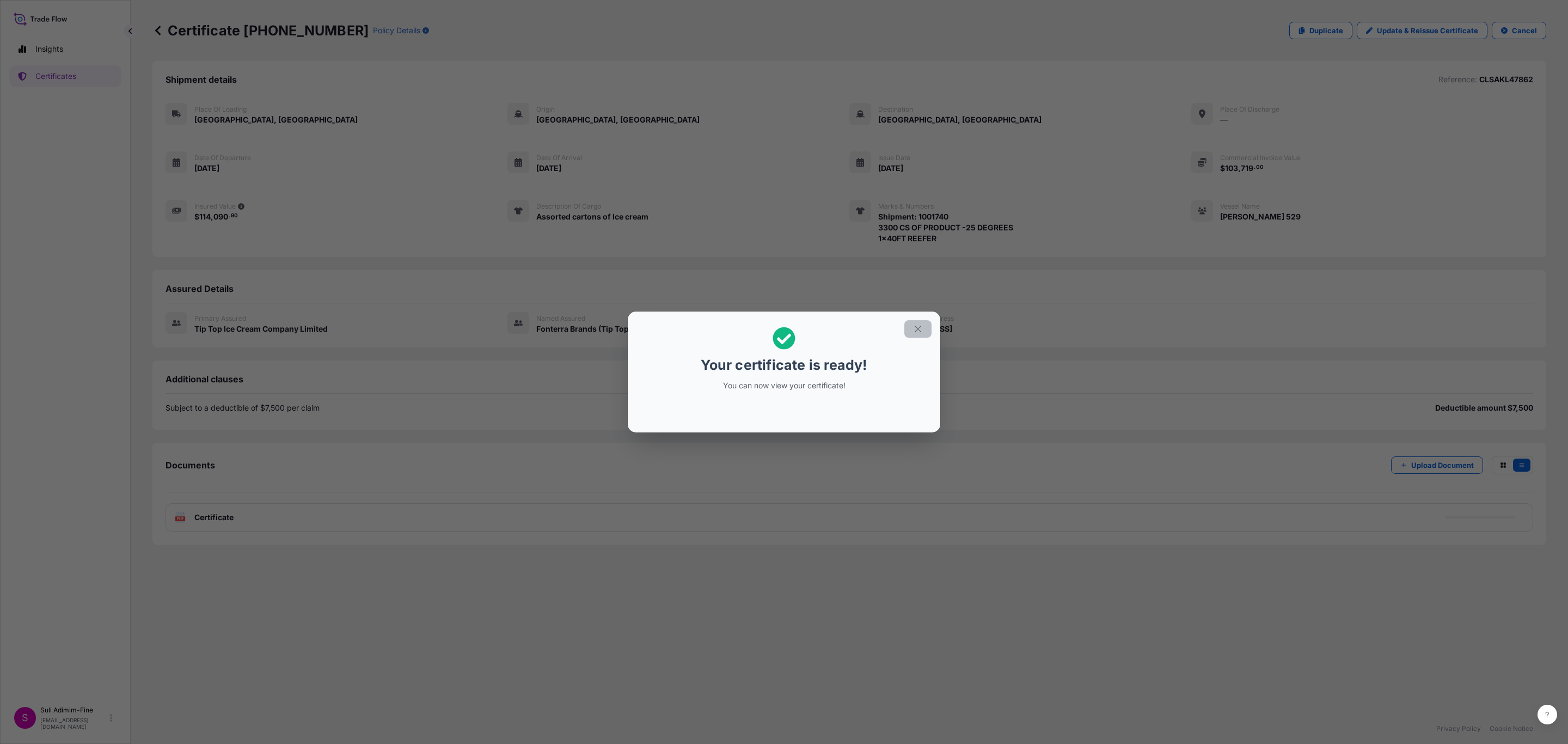
click at [919, 331] on icon "button" at bounding box center [918, 329] width 10 height 10
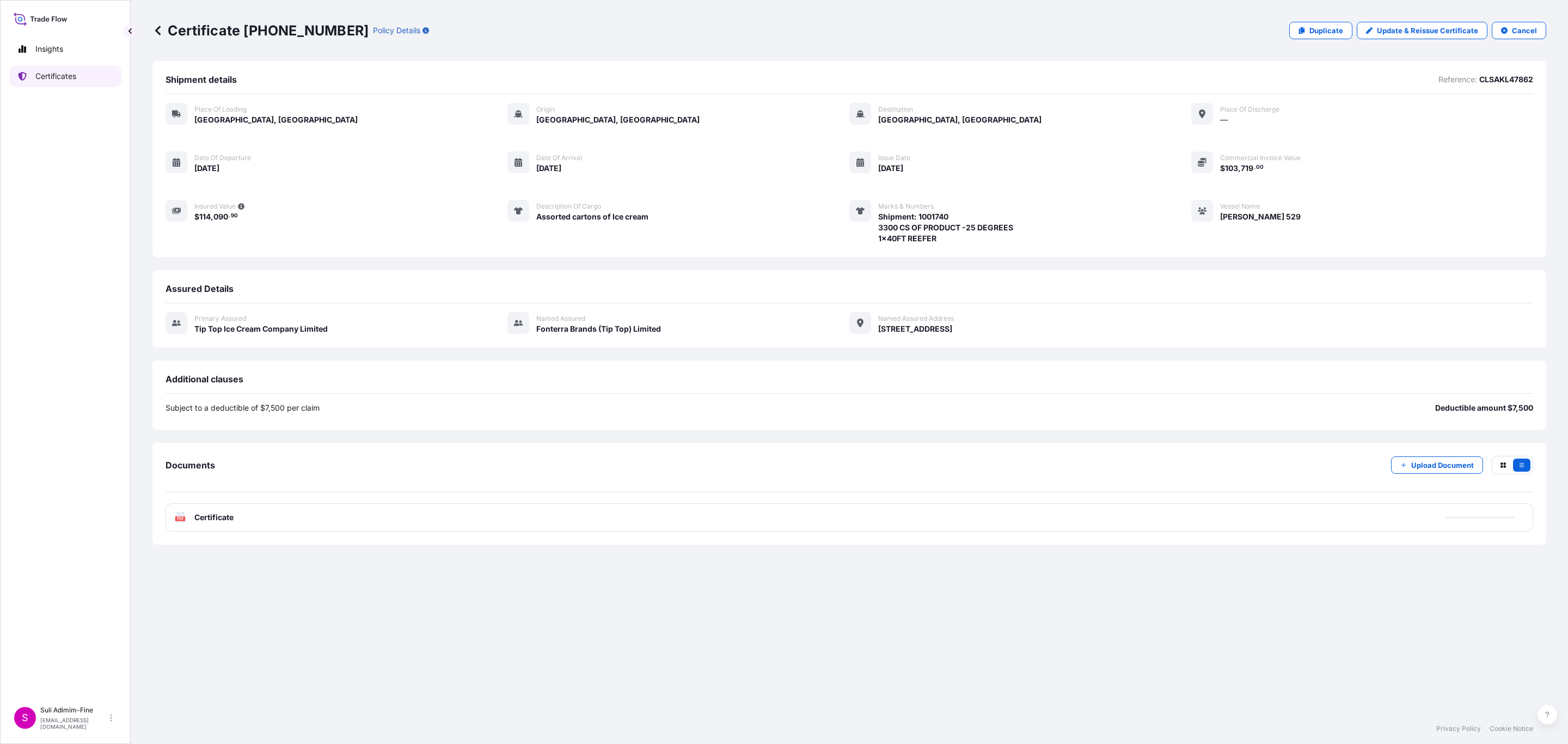
click at [60, 74] on p "Certificates" at bounding box center [55, 76] width 41 height 11
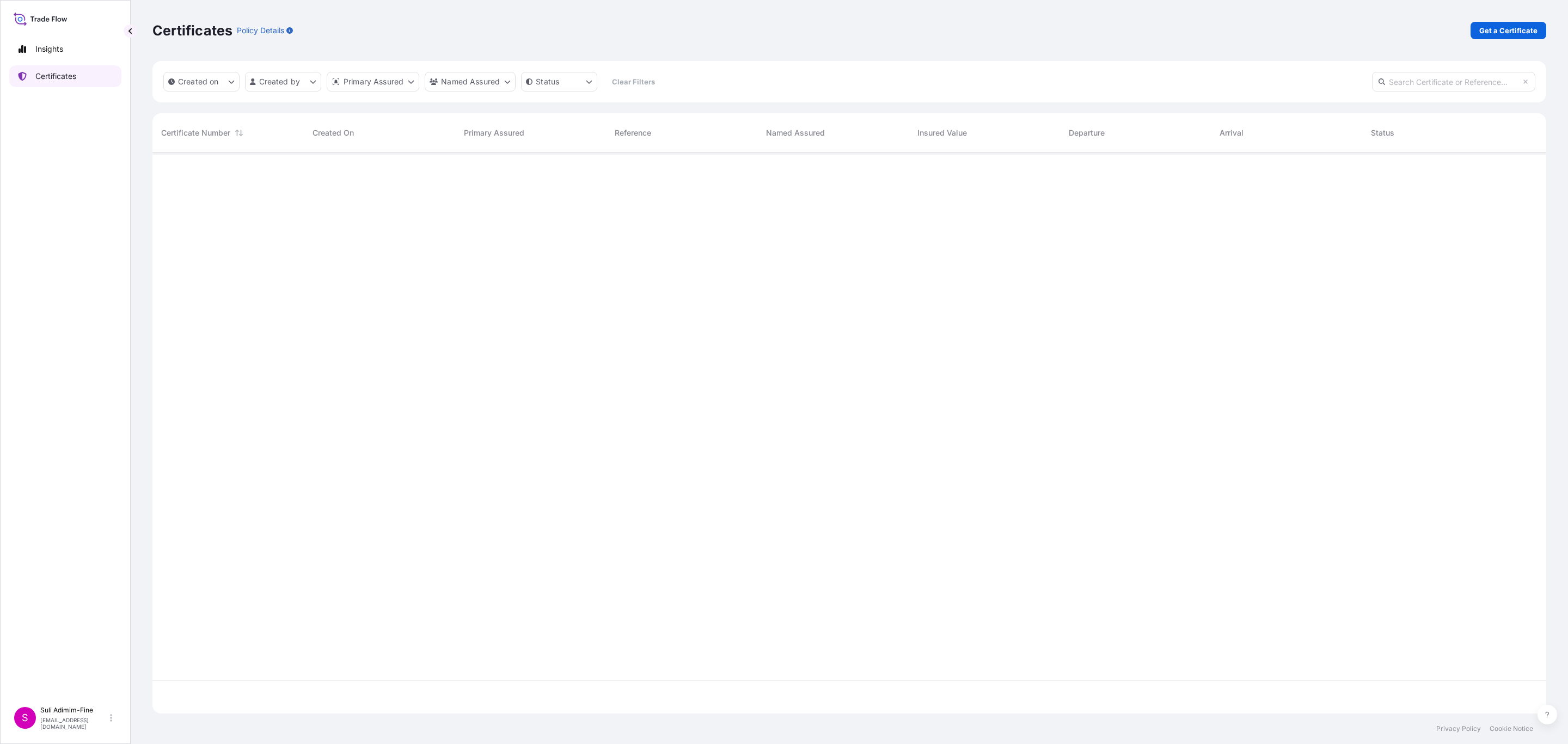
scroll to position [555, 1381]
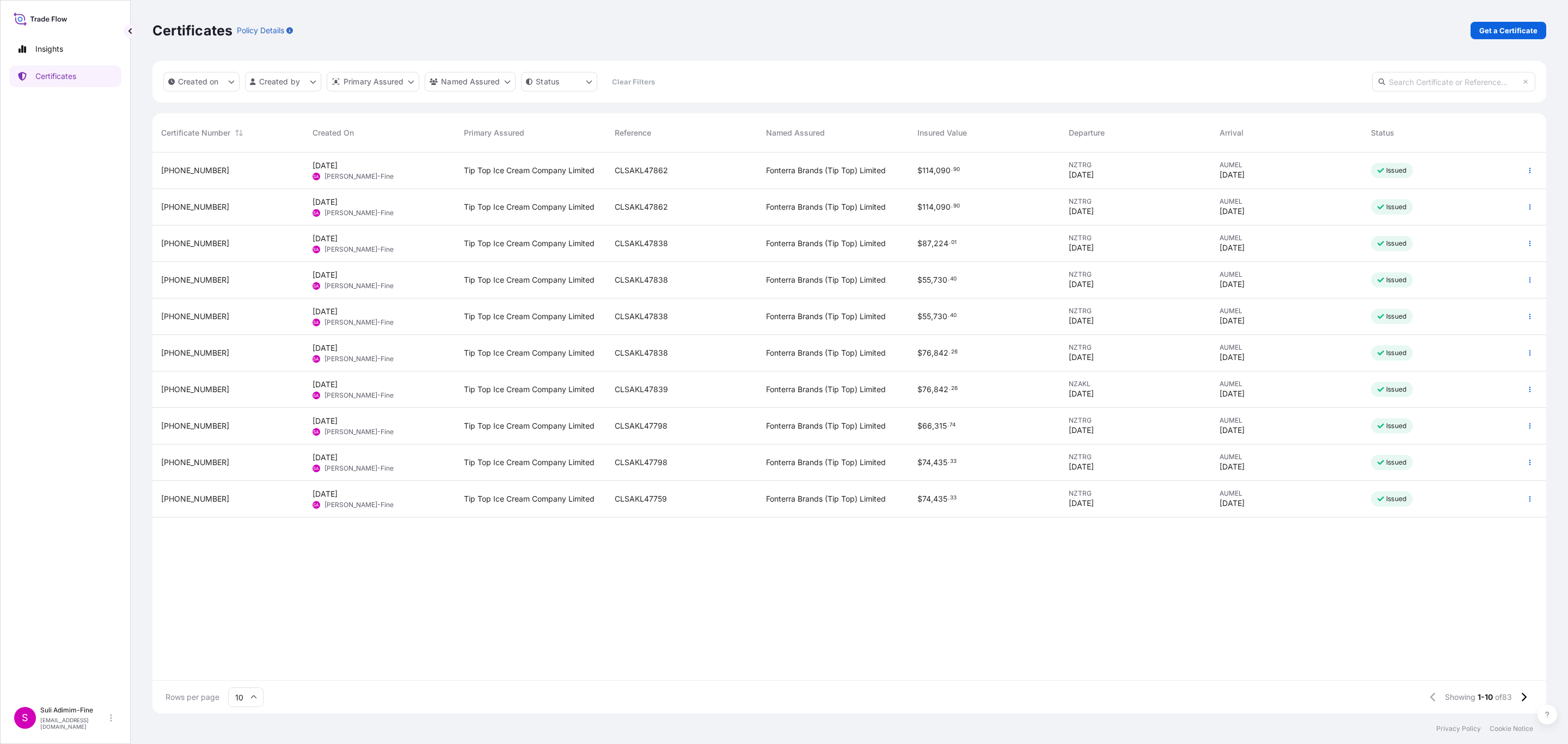
click at [1308, 206] on div "AUMEL [DATE]" at bounding box center [1287, 207] width 134 height 19
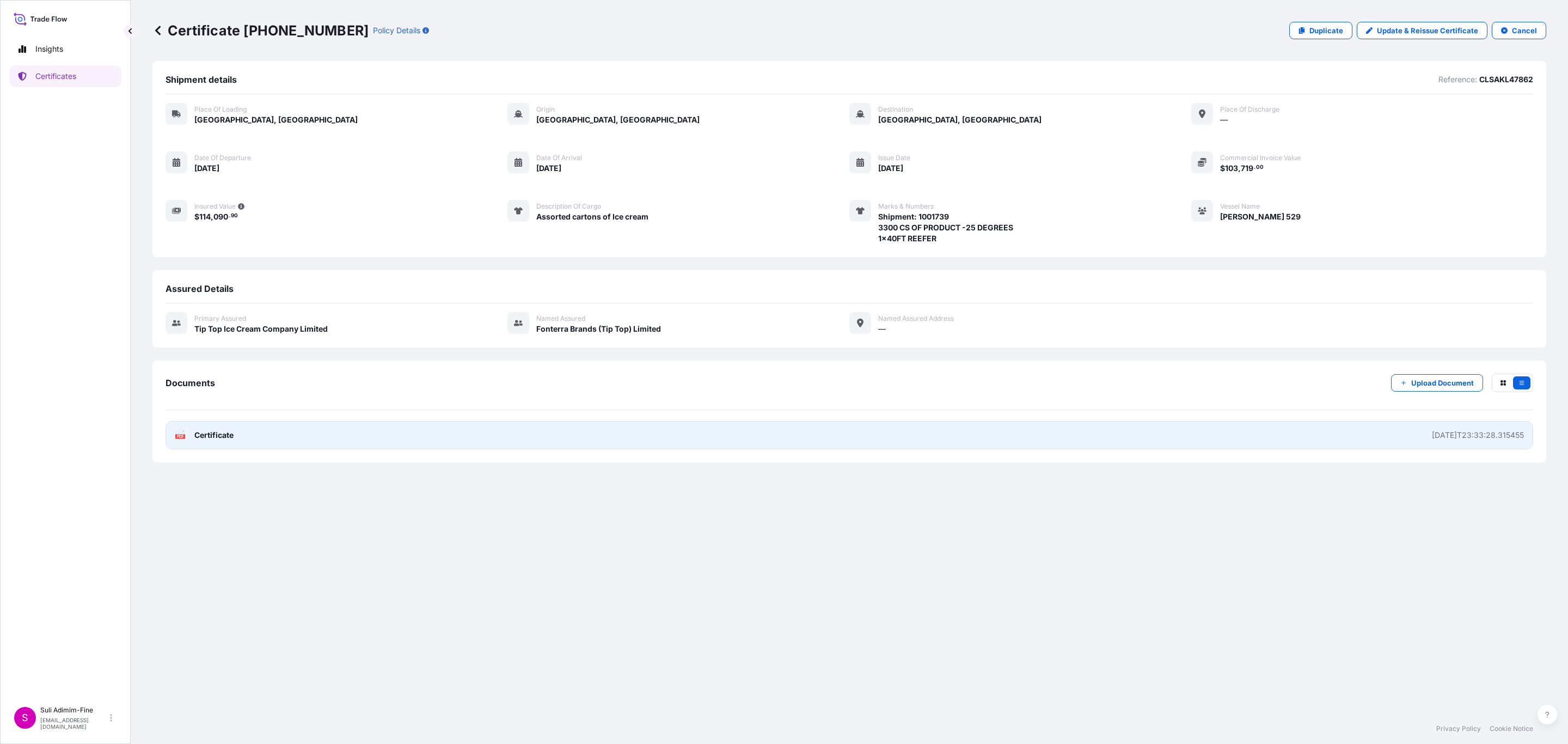
click at [1462, 436] on div "[DATE]T23:33:28.315455" at bounding box center [1477, 435] width 92 height 11
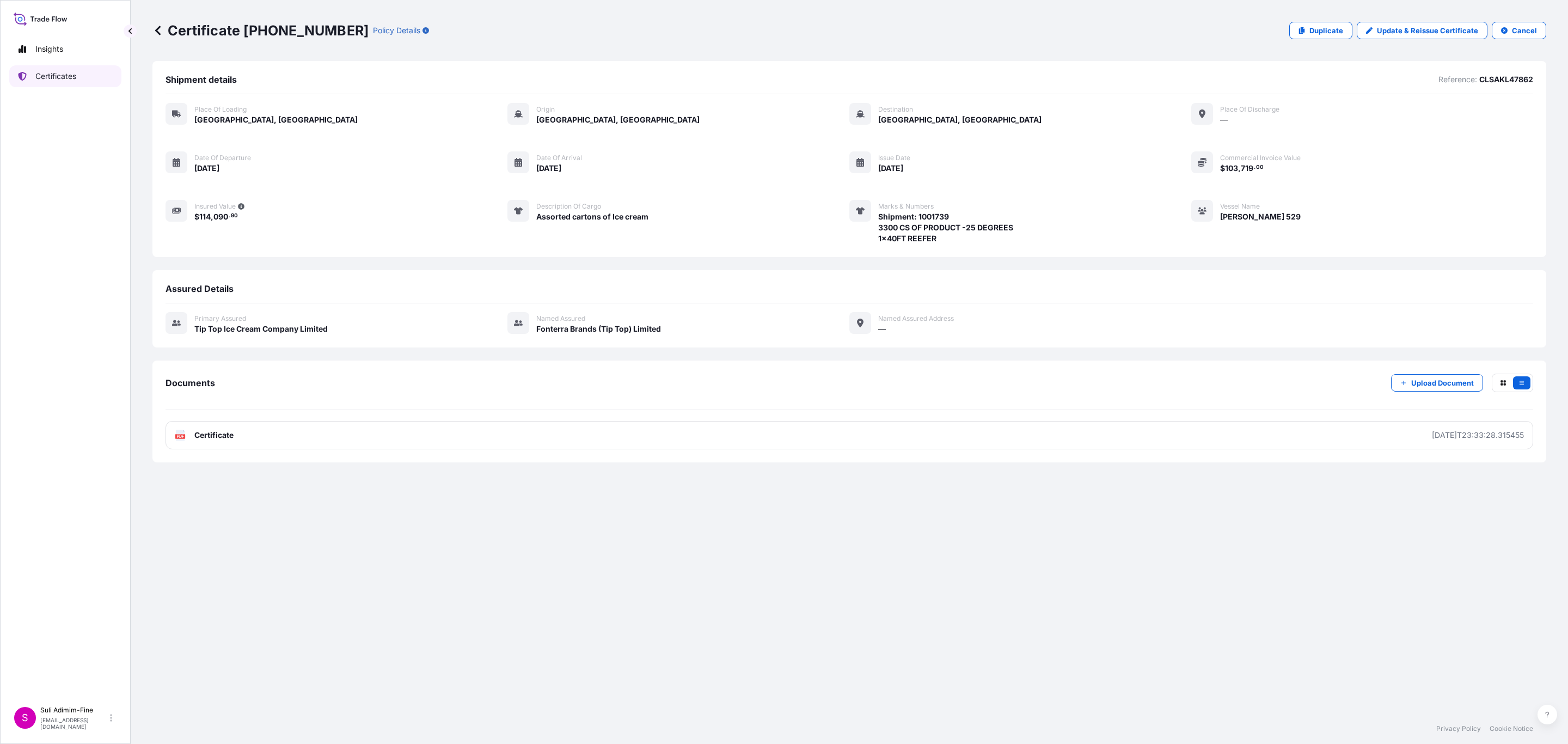
click at [46, 77] on p "Certificates" at bounding box center [55, 76] width 41 height 11
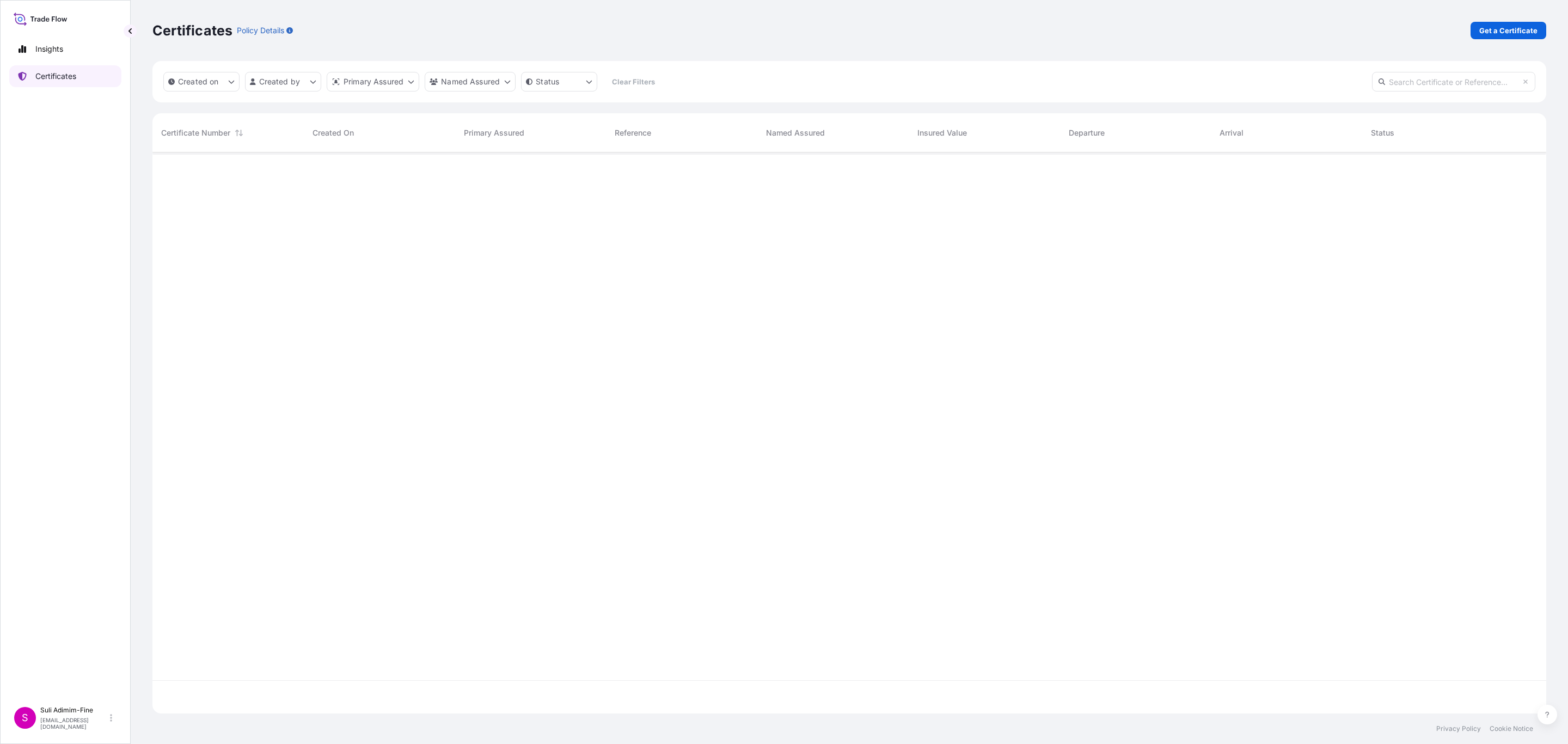
scroll to position [555, 1381]
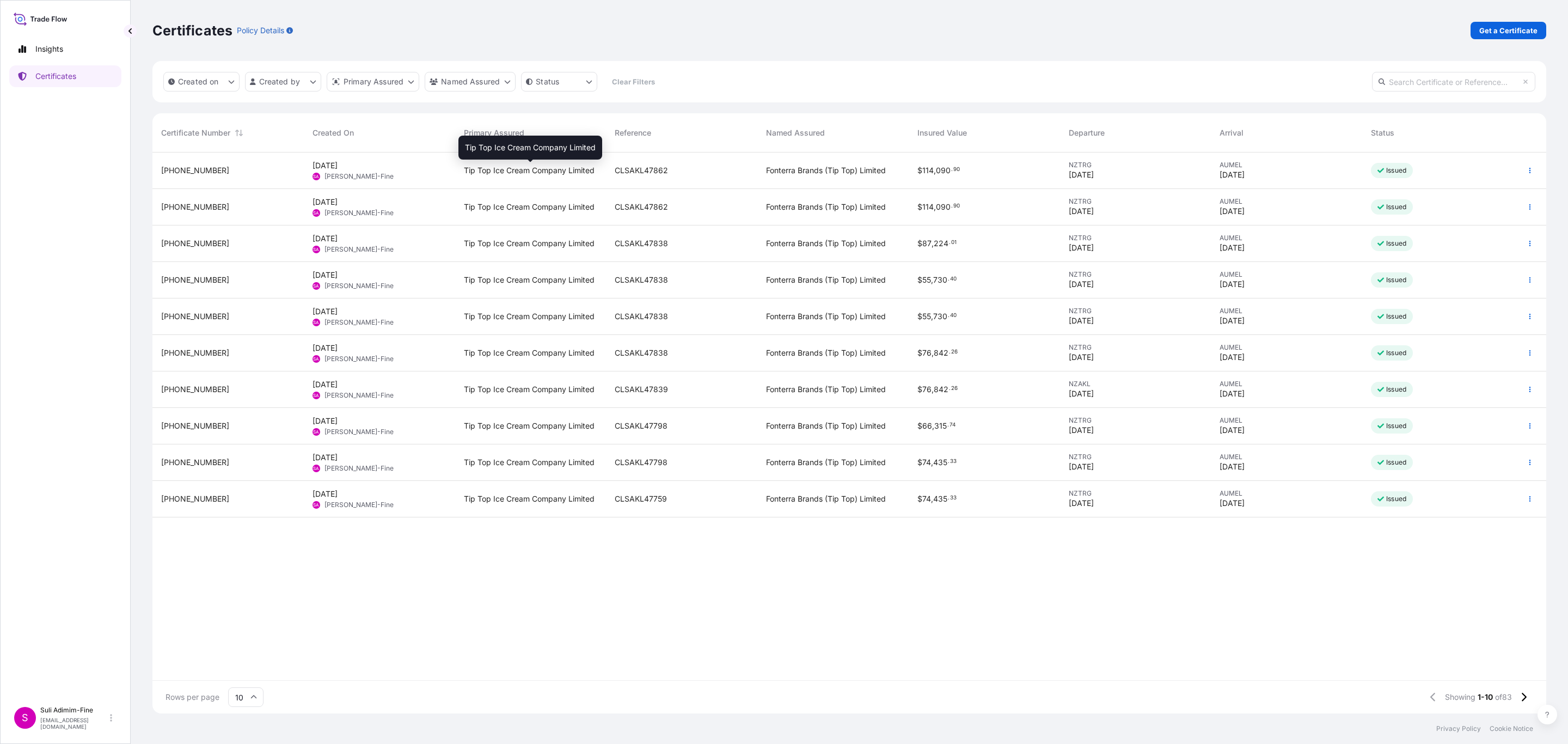
click at [559, 168] on span "Tip Top Ice Cream Company Limited" at bounding box center [529, 170] width 131 height 11
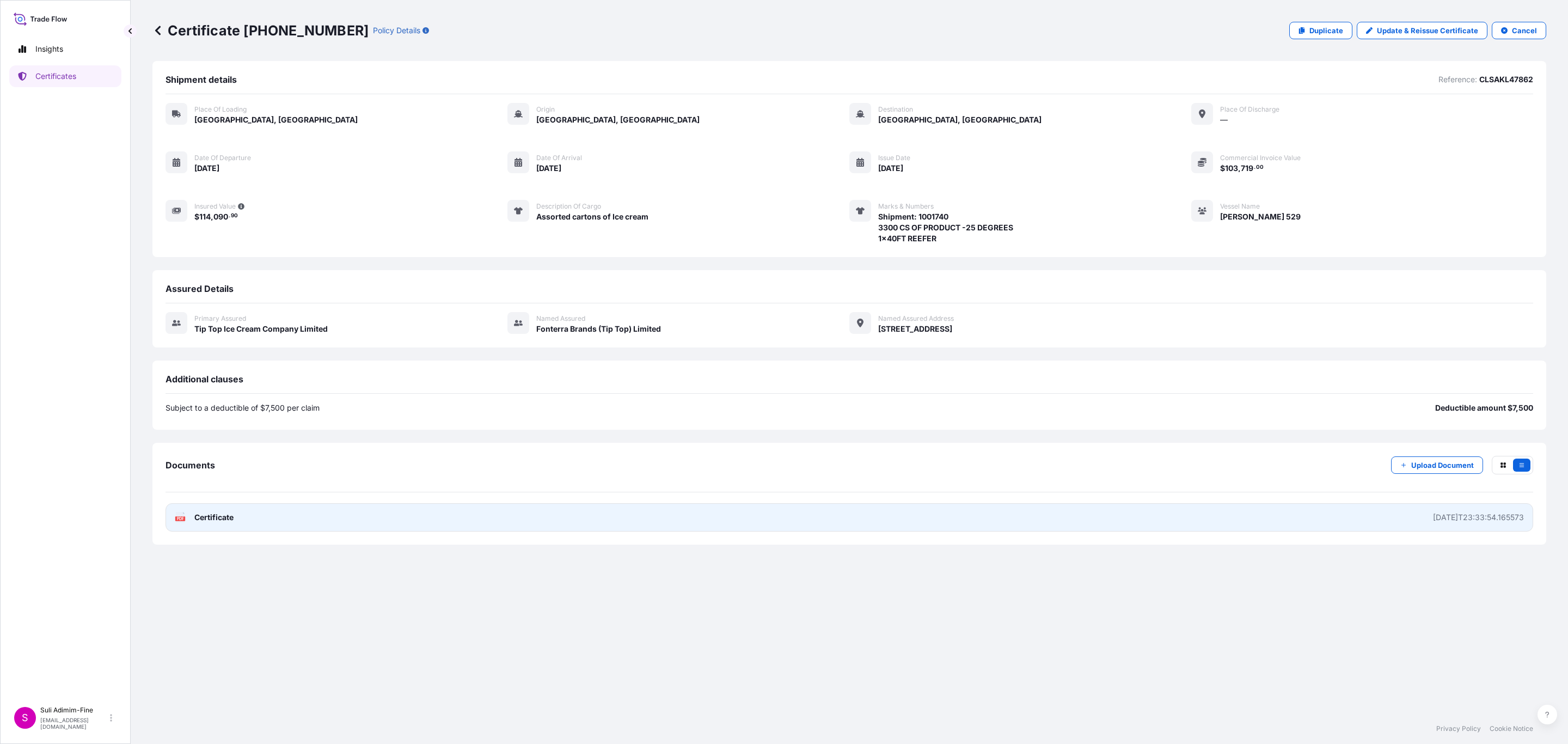
click at [1410, 515] on link "PDF Certificate [DATE]T23:33:54.165573" at bounding box center [849, 517] width 1368 height 29
